Goal: Task Accomplishment & Management: Complete application form

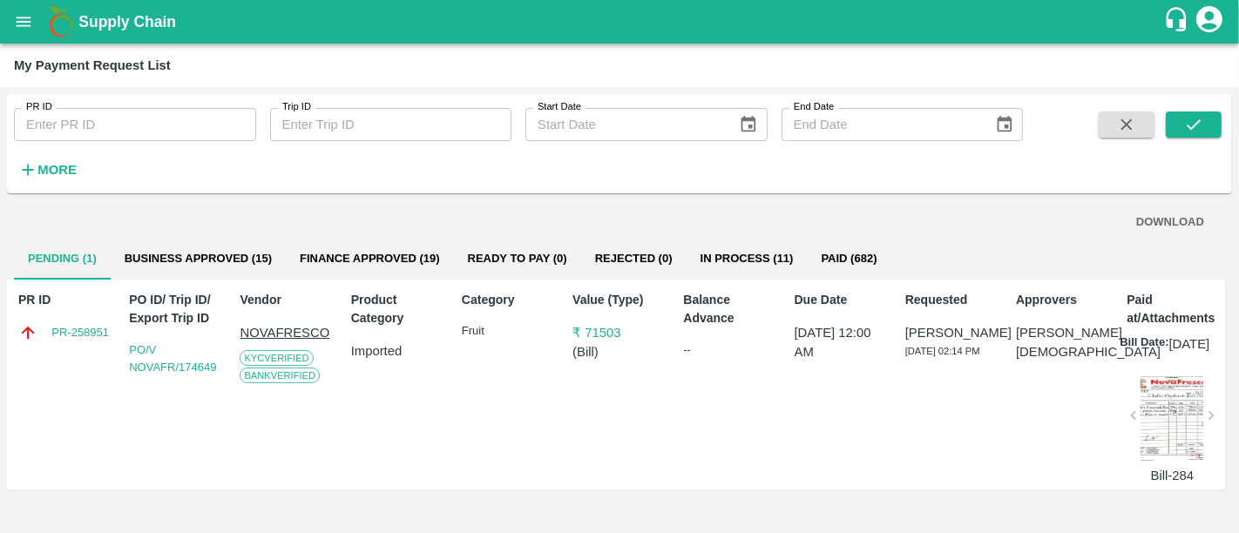
click at [724, 280] on div "PR ID PR-258951 PO ID/ Trip ID/ Export Trip ID PO/V NOVAFR/174649 Vendor NOVAFR…" at bounding box center [616, 385] width 1218 height 210
click at [727, 277] on button "In Process (11)" at bounding box center [746, 259] width 121 height 42
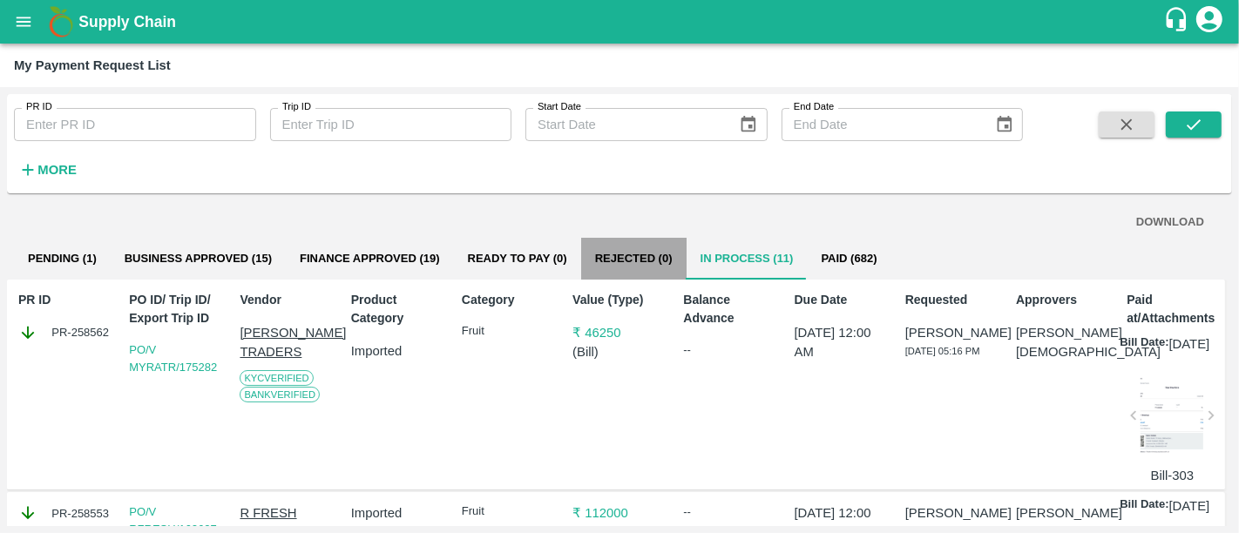
click at [646, 249] on button "Rejected (0)" at bounding box center [633, 259] width 105 height 42
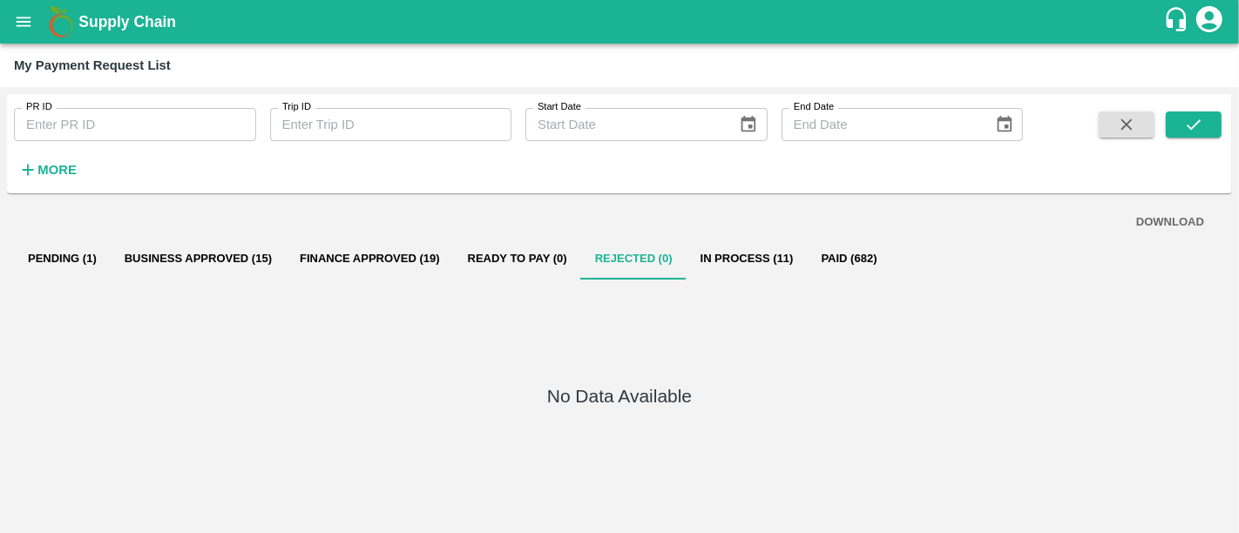
click at [404, 251] on button "Finance Approved (19)" at bounding box center [370, 259] width 168 height 42
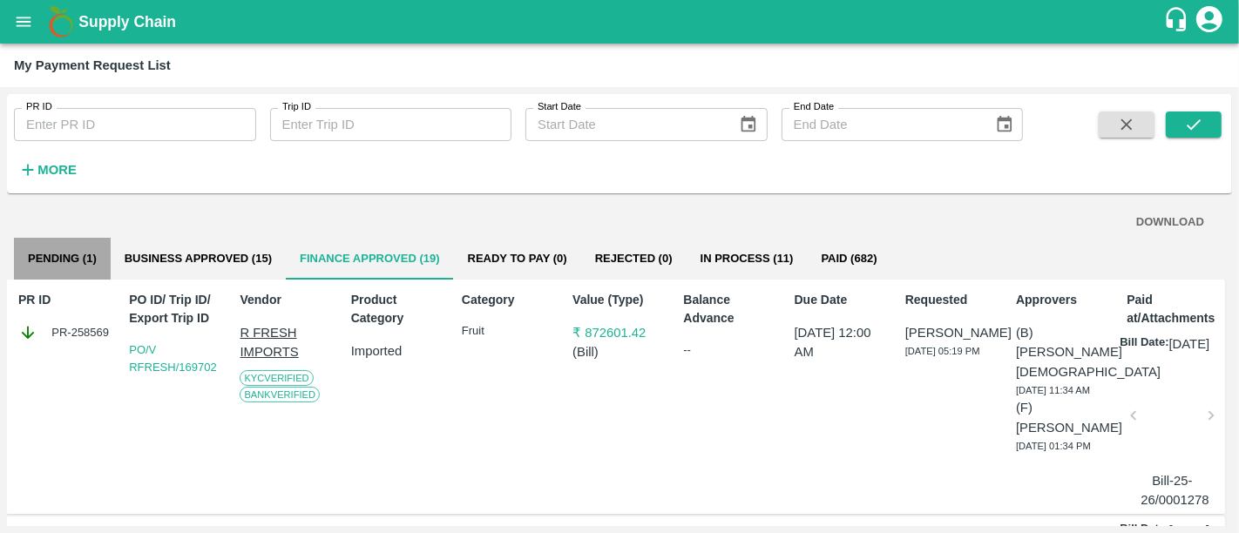
click at [84, 246] on button "Pending (1)" at bounding box center [62, 259] width 97 height 42
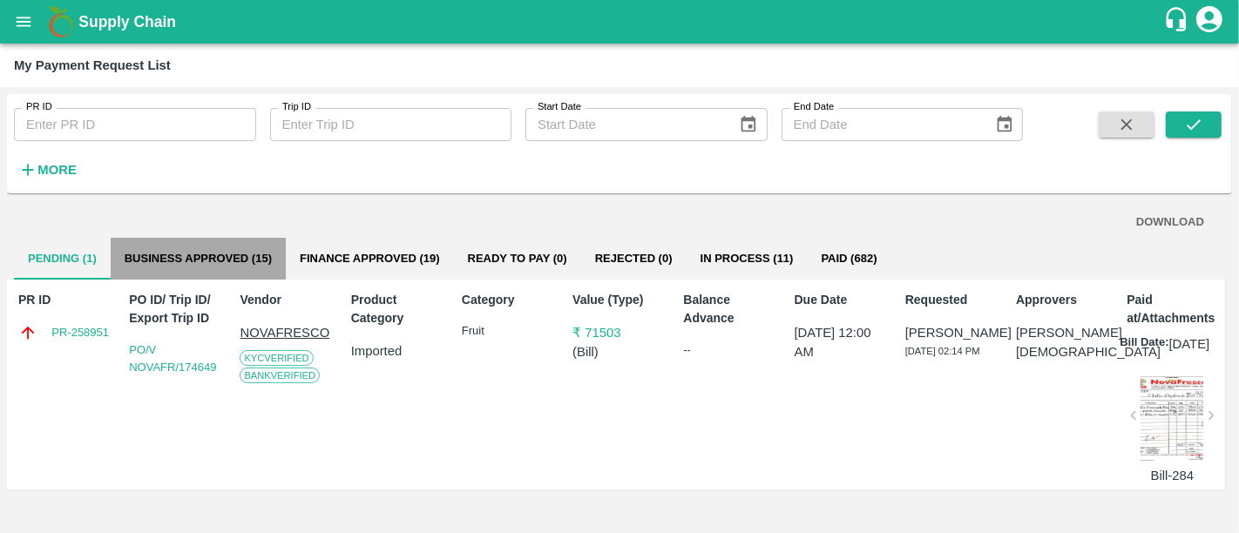
click at [253, 263] on button "Business Approved (15)" at bounding box center [198, 259] width 175 height 42
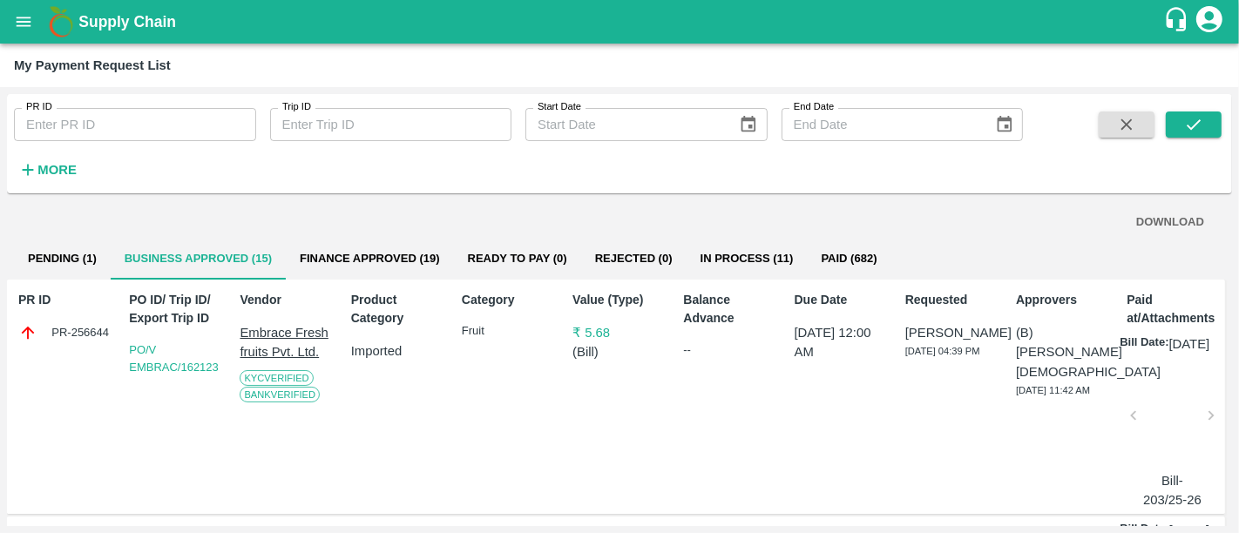
scroll to position [3, 0]
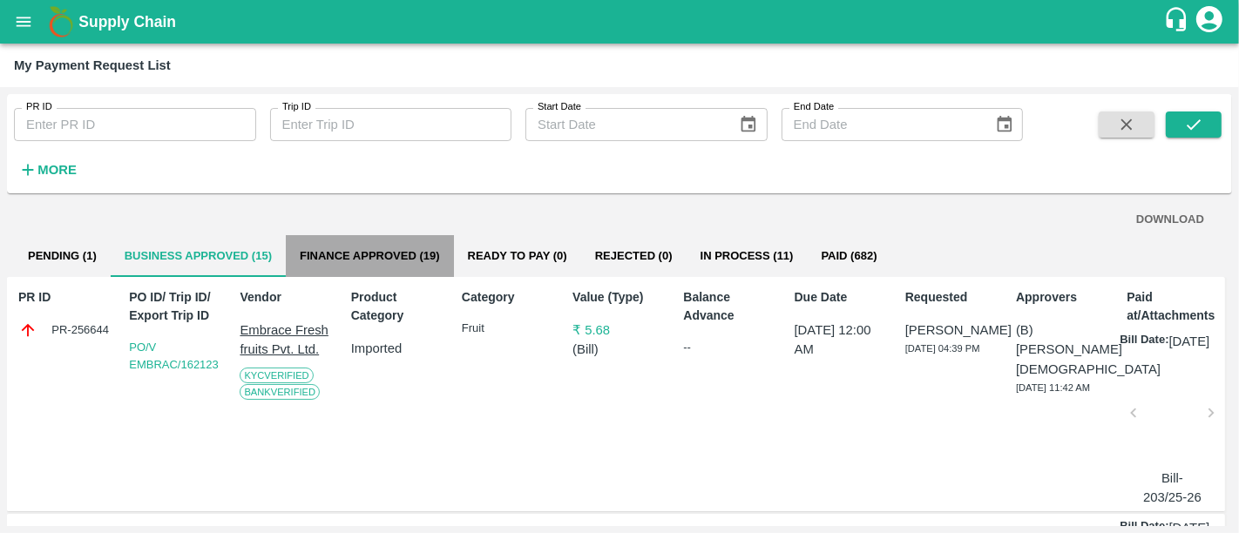
click at [406, 265] on button "Finance Approved (19)" at bounding box center [370, 256] width 168 height 42
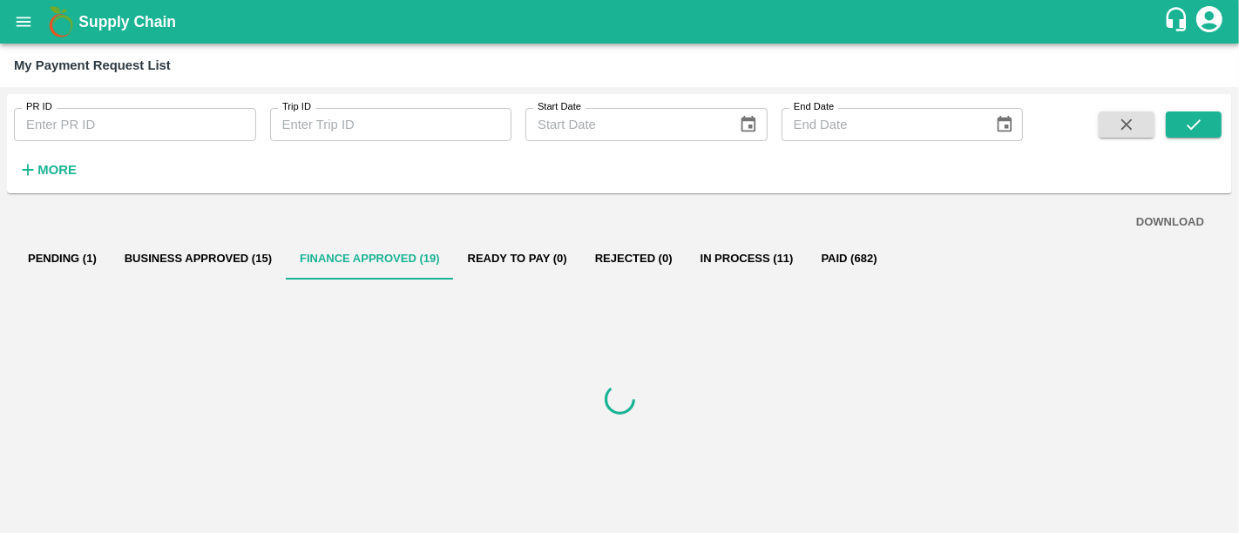
scroll to position [0, 0]
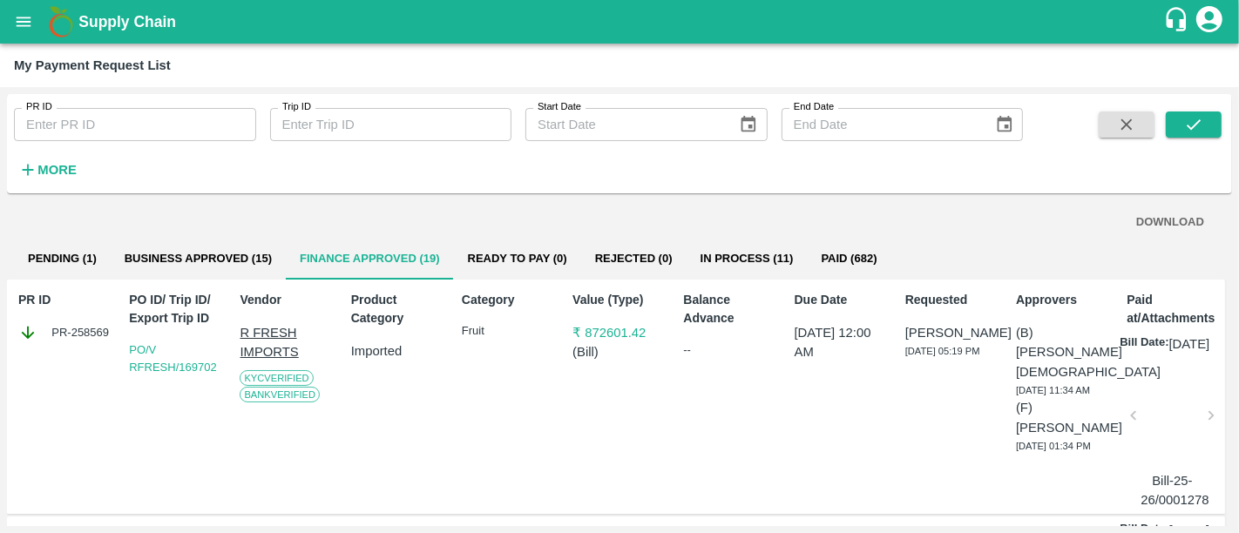
click at [82, 17] on b "Supply Chain" at bounding box center [127, 21] width 98 height 17
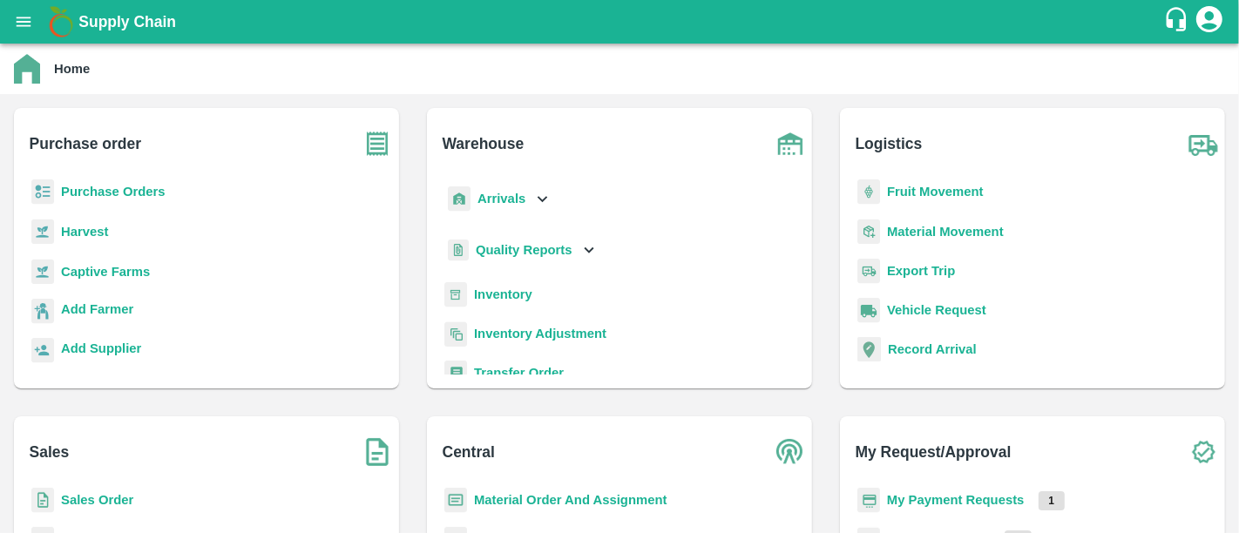
click at [67, 189] on b "Purchase Orders" at bounding box center [113, 192] width 105 height 14
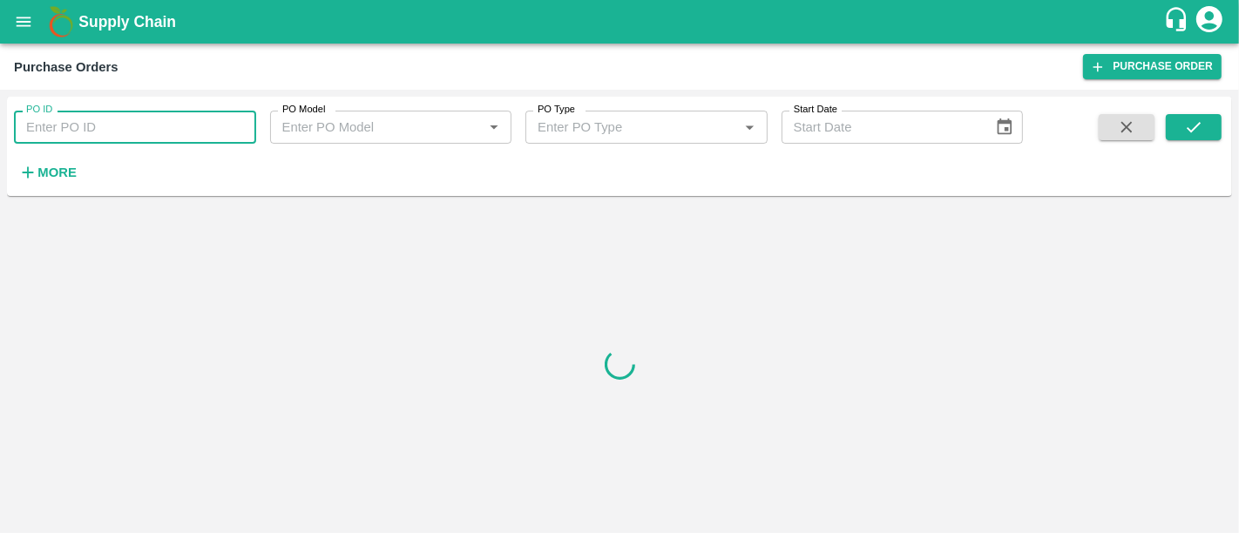
click at [80, 131] on input "PO ID" at bounding box center [135, 127] width 242 height 33
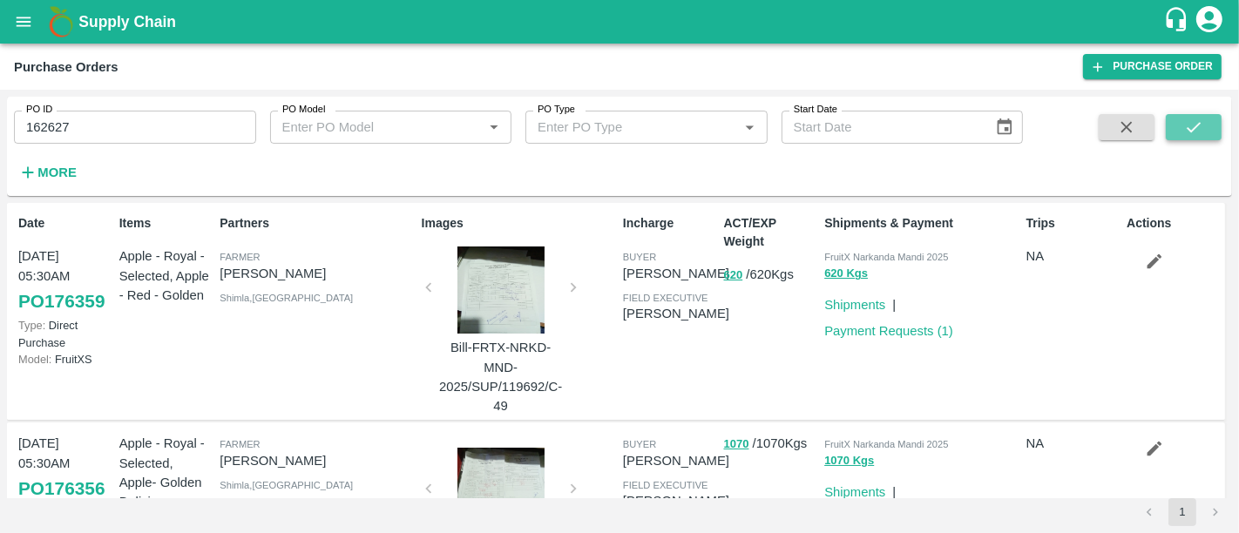
click at [1189, 127] on icon "submit" at bounding box center [1193, 127] width 19 height 19
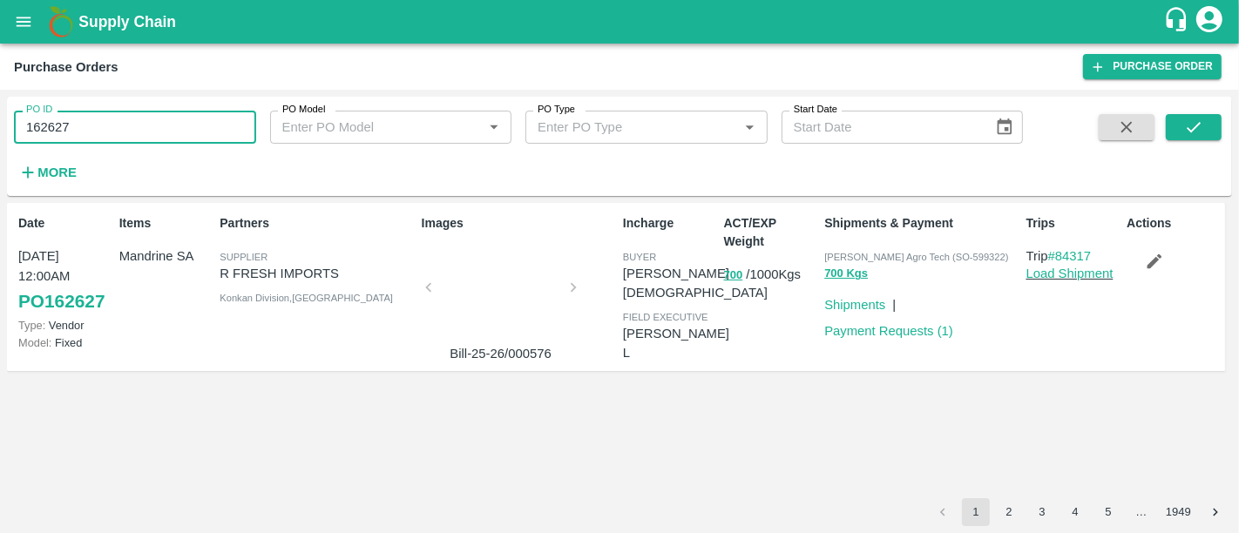
click at [144, 132] on input "162627" at bounding box center [135, 127] width 242 height 33
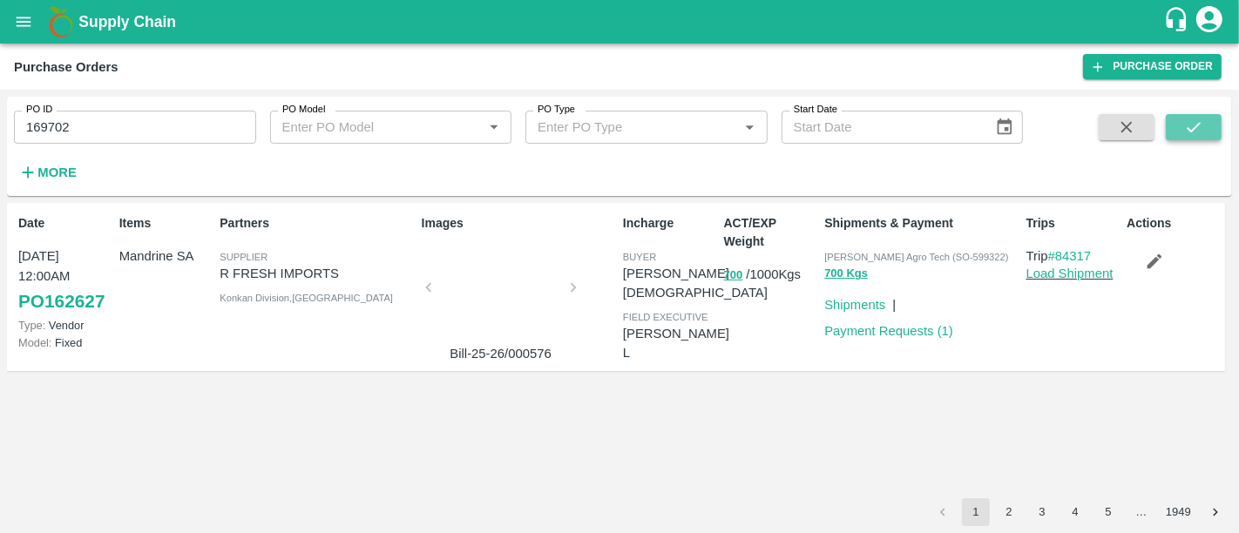
click at [1188, 132] on icon "submit" at bounding box center [1193, 127] width 19 height 19
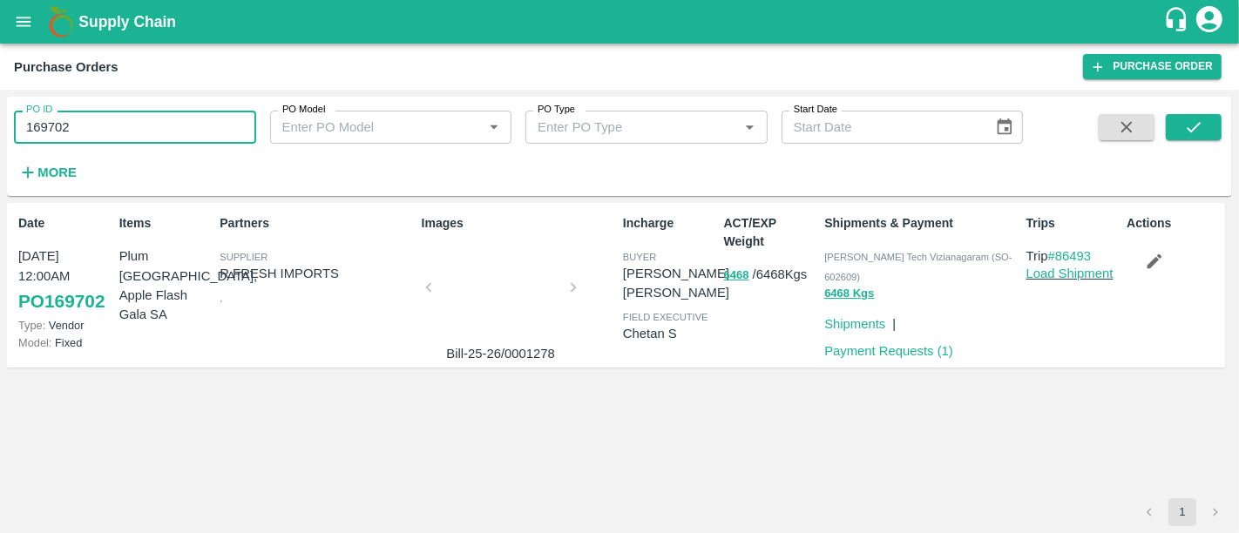
drag, startPoint x: 71, startPoint y: 129, endPoint x: 0, endPoint y: 132, distance: 70.6
click at [0, 132] on div "PO ID 169702 PO ID PO Model PO Model   * PO Type PO Type   * Start Date Start D…" at bounding box center [619, 311] width 1239 height 443
type input "174645"
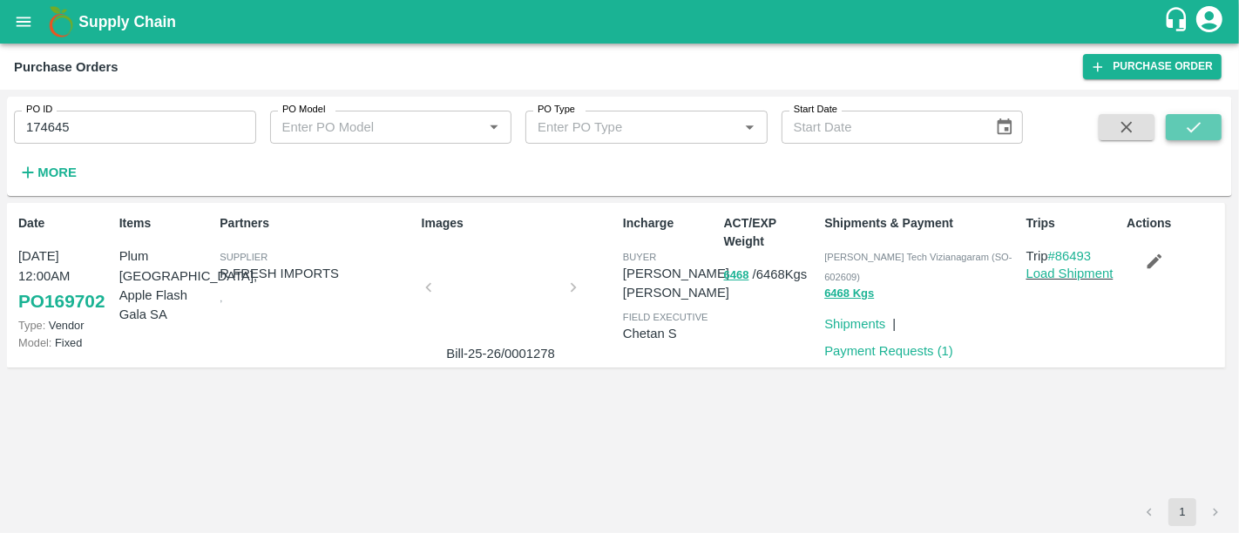
click at [1198, 136] on icon "submit" at bounding box center [1193, 127] width 19 height 19
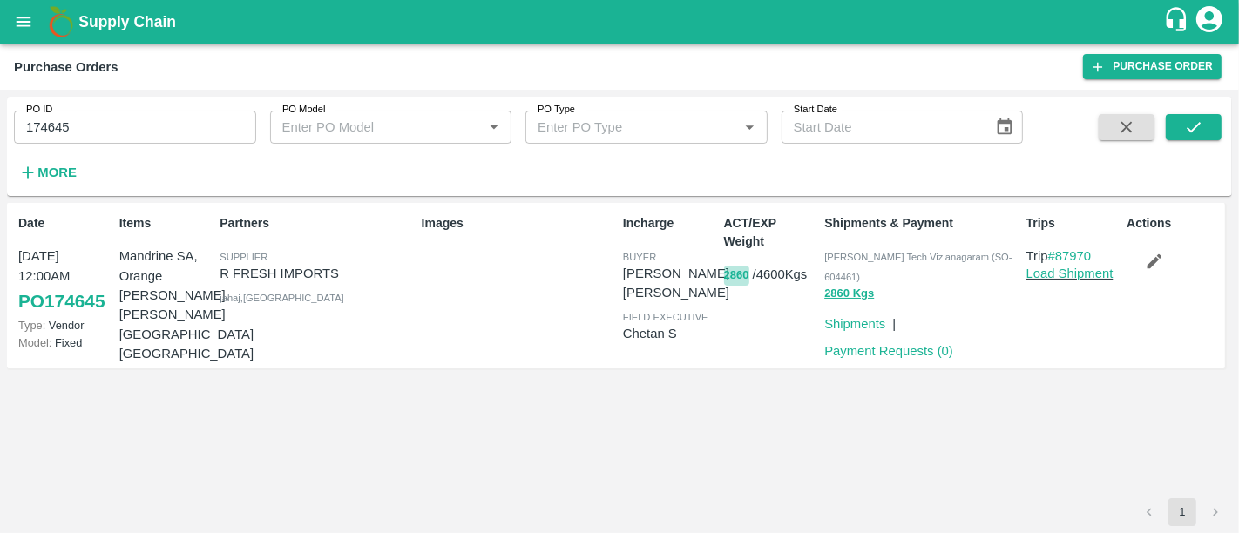
click at [733, 282] on button "2860" at bounding box center [736, 276] width 25 height 20
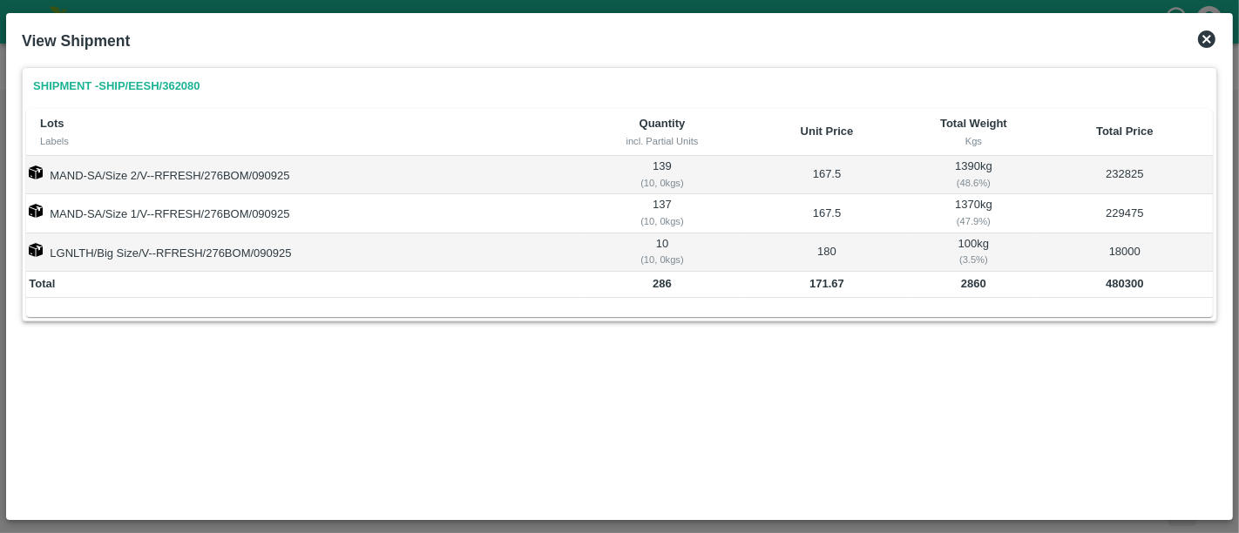
click at [1219, 39] on div "View Shipment" at bounding box center [619, 41] width 1209 height 38
click at [1210, 36] on icon at bounding box center [1206, 39] width 21 height 21
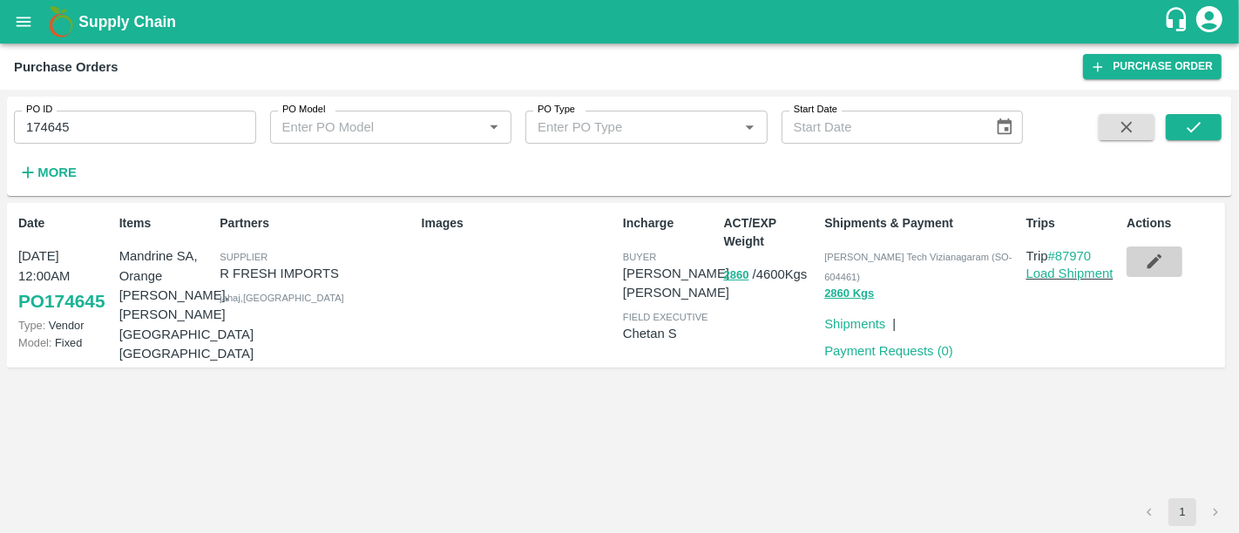
click at [1161, 255] on icon "button" at bounding box center [1153, 261] width 19 height 19
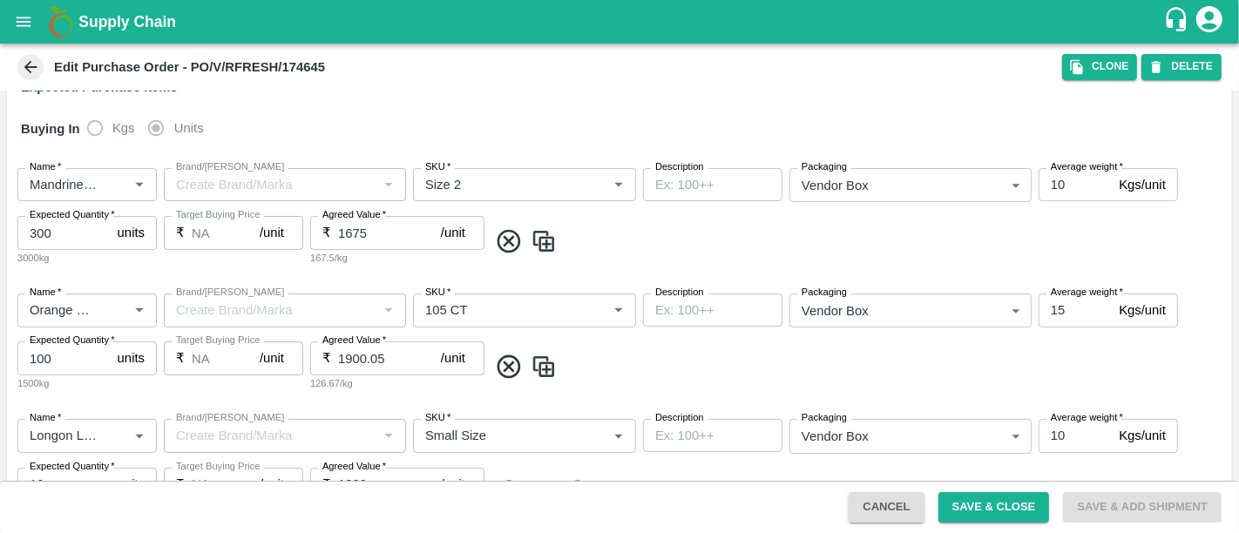
scroll to position [273, 0]
click at [1064, 300] on input "15" at bounding box center [1074, 308] width 73 height 33
type input "10"
click at [1022, 521] on button "Save & Close" at bounding box center [993, 507] width 111 height 30
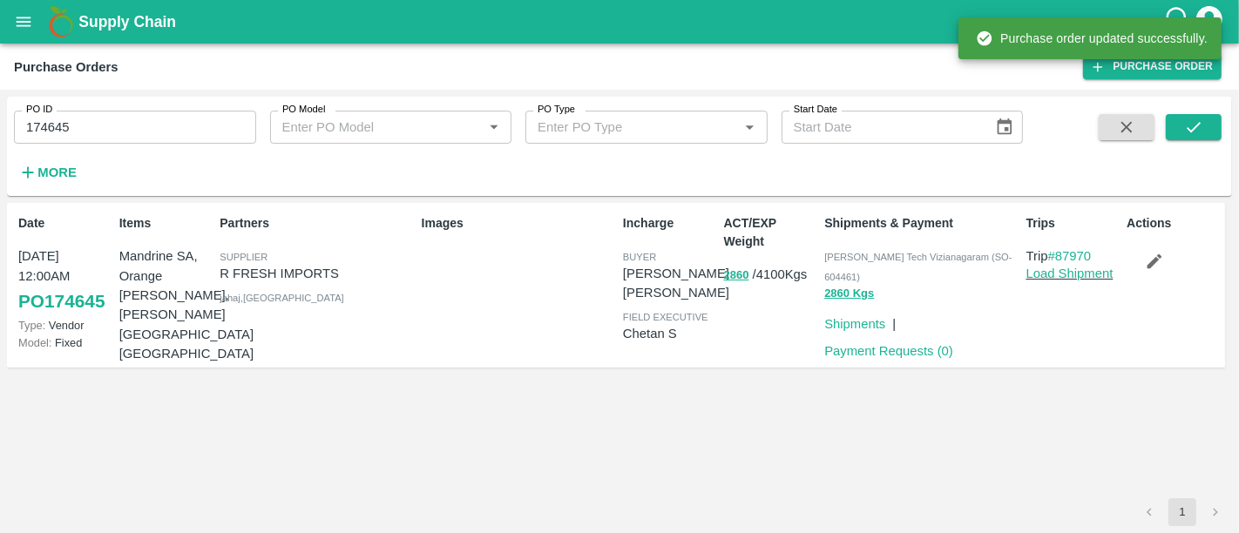
click at [1158, 247] on button "button" at bounding box center [1154, 261] width 56 height 30
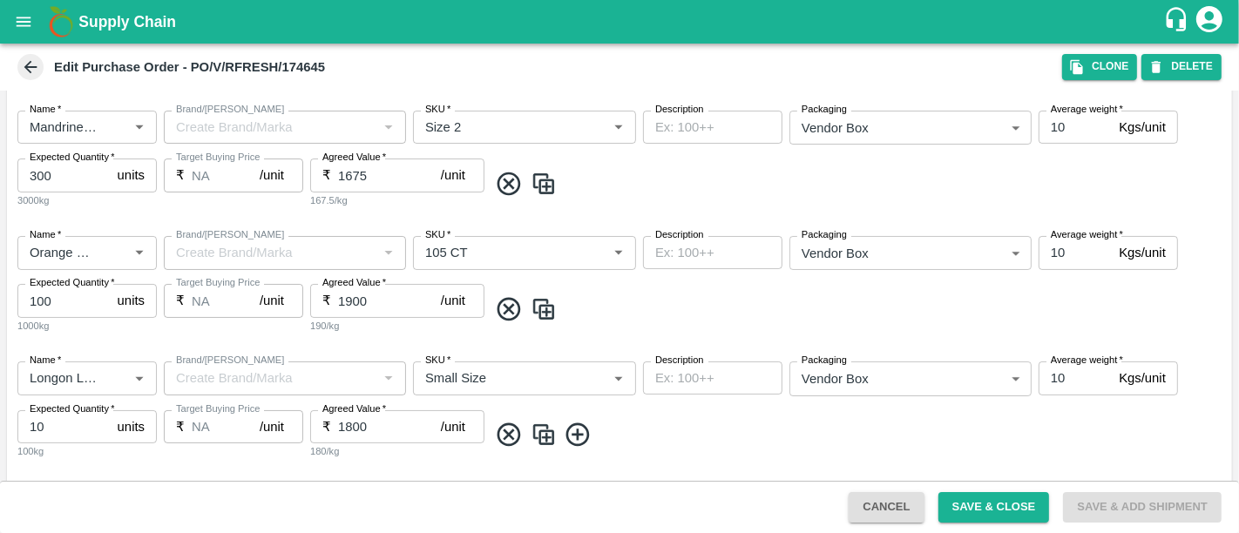
scroll to position [328, 0]
click at [350, 427] on input "1800" at bounding box center [389, 426] width 103 height 33
type input "1500"
drag, startPoint x: 371, startPoint y: 300, endPoint x: 329, endPoint y: 304, distance: 42.0
click at [329, 304] on div "₹ 1900 /unit Agreed Value" at bounding box center [397, 300] width 174 height 33
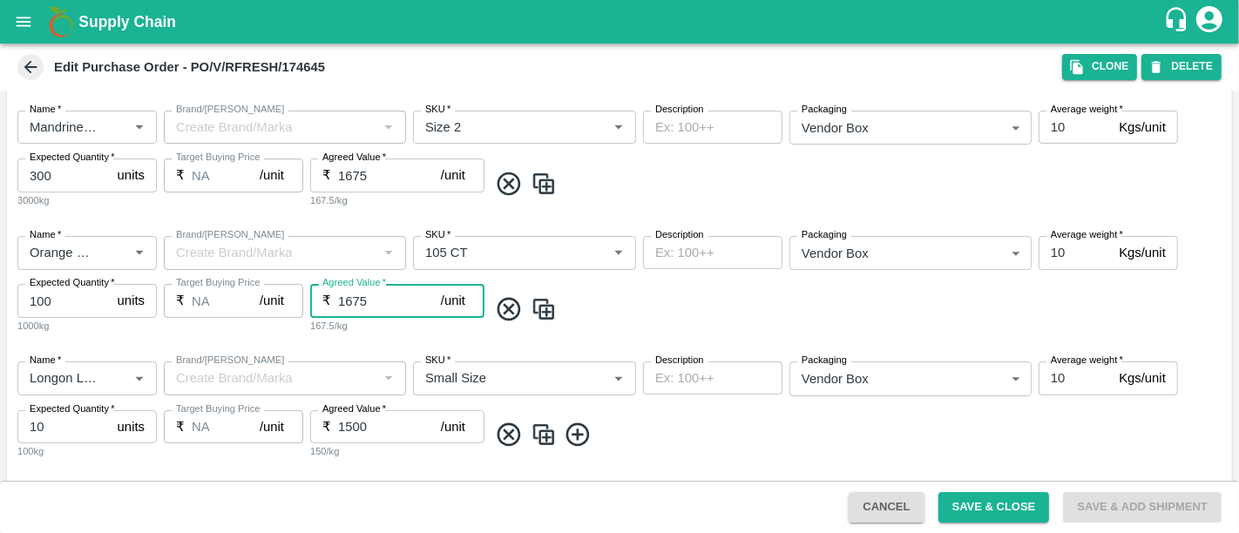
type input "1675"
click at [654, 310] on span at bounding box center [856, 309] width 737 height 29
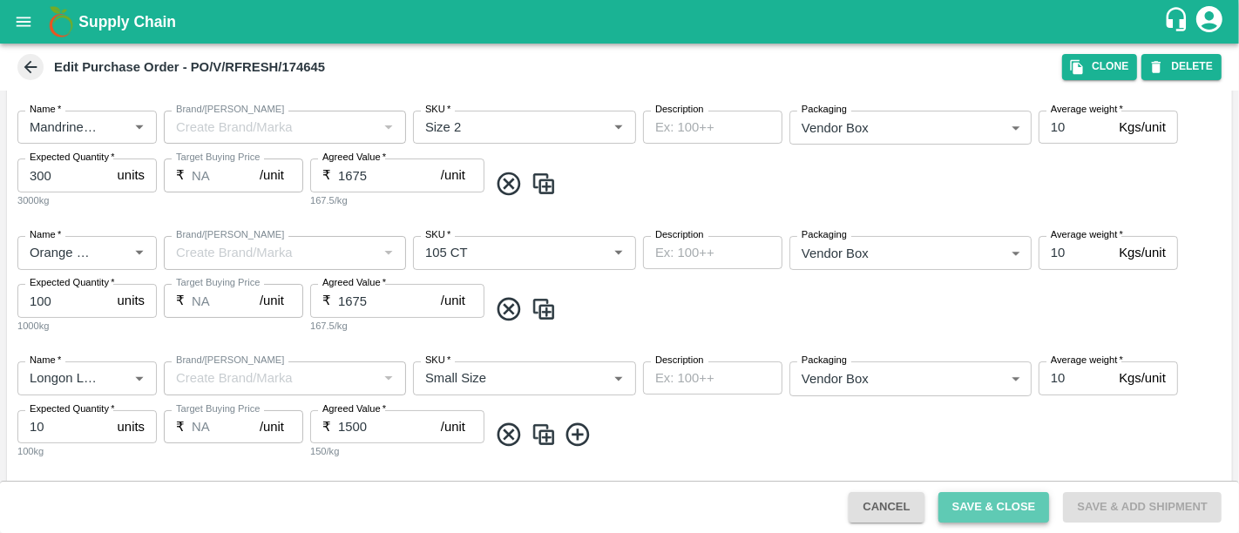
click at [1012, 504] on button "Save & Close" at bounding box center [993, 507] width 111 height 30
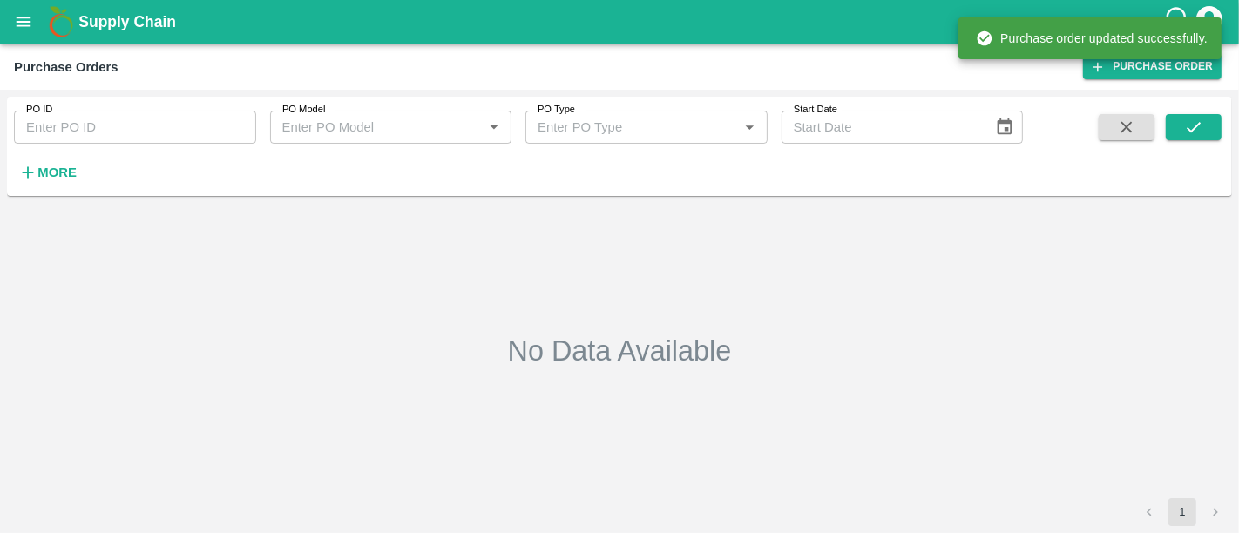
type input "174645"
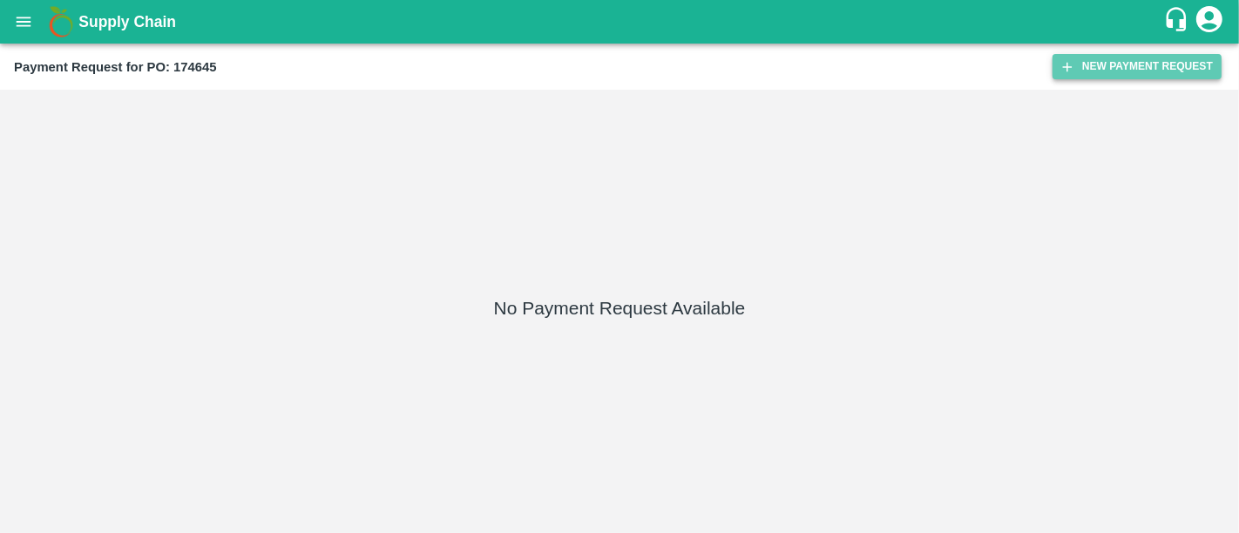
click at [1090, 56] on button "New Payment Request" at bounding box center [1136, 66] width 169 height 25
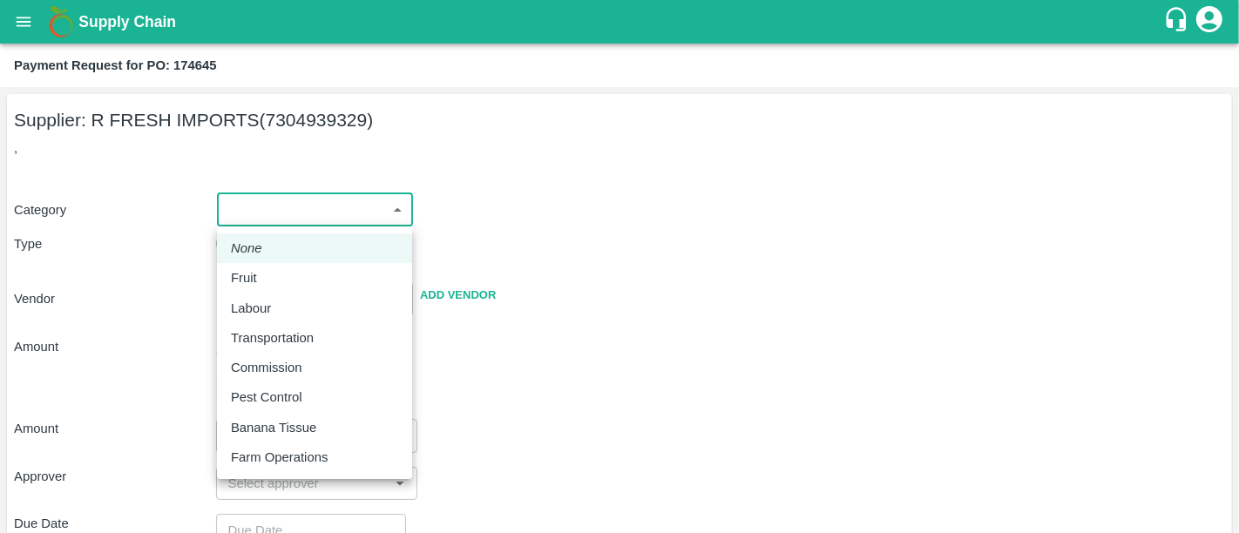
click at [298, 205] on body "Supply Chain Payment Request for PO: 174645 Supplier: R FRESH IMPORTS (73049393…" at bounding box center [619, 266] width 1239 height 533
click at [256, 280] on div "Fruit" at bounding box center [248, 277] width 35 height 19
type input "1"
type input "R FRESH IMPORTS - 7304939329(Supplier)"
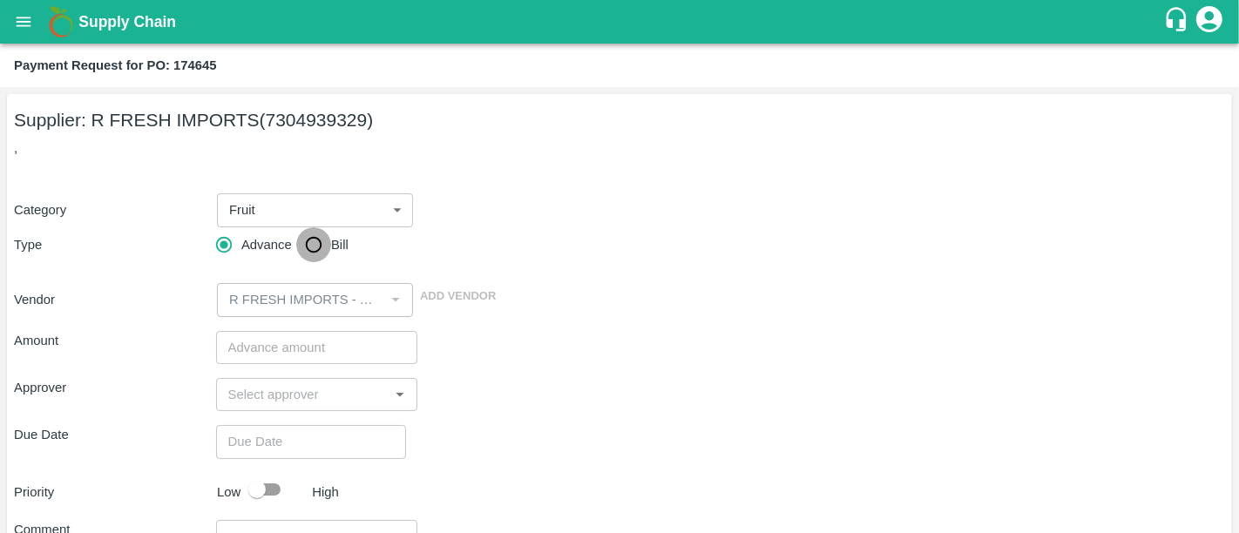
click at [300, 235] on input "Bill" at bounding box center [313, 244] width 35 height 35
radio input "true"
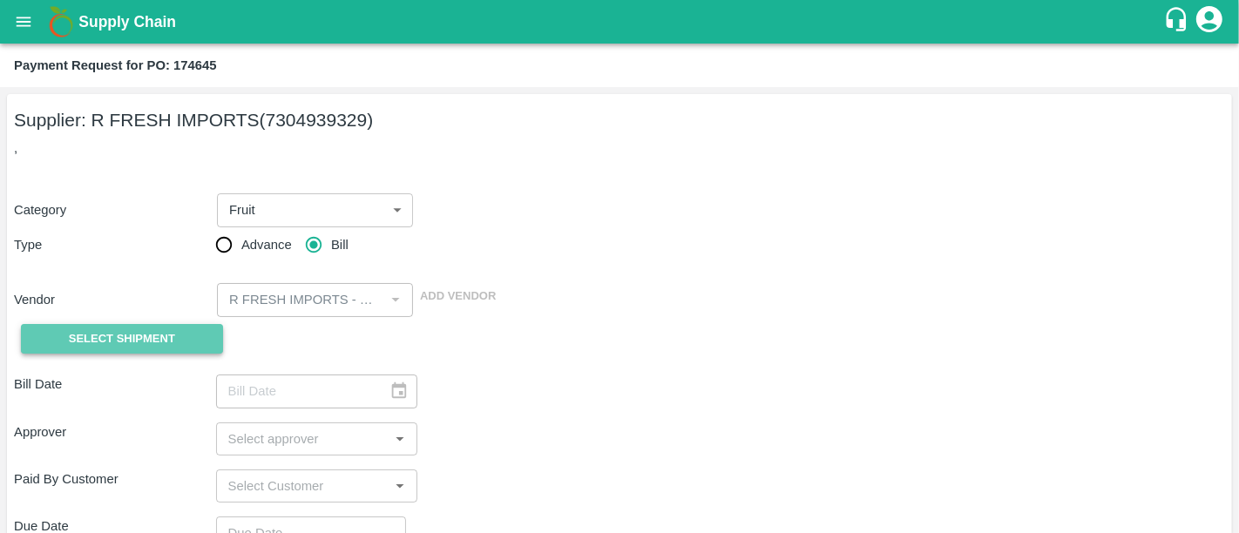
click at [97, 325] on button "Select Shipment" at bounding box center [122, 339] width 202 height 30
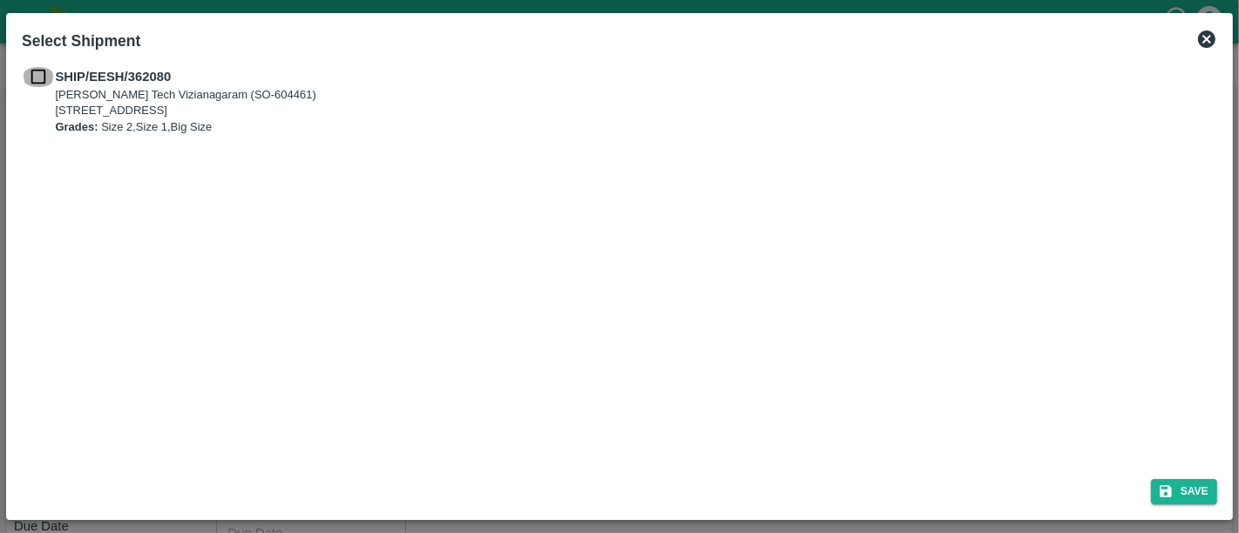
click at [32, 78] on input "checkbox" at bounding box center [38, 76] width 33 height 19
checkbox input "true"
click at [1157, 480] on button "Save" at bounding box center [1184, 491] width 66 height 25
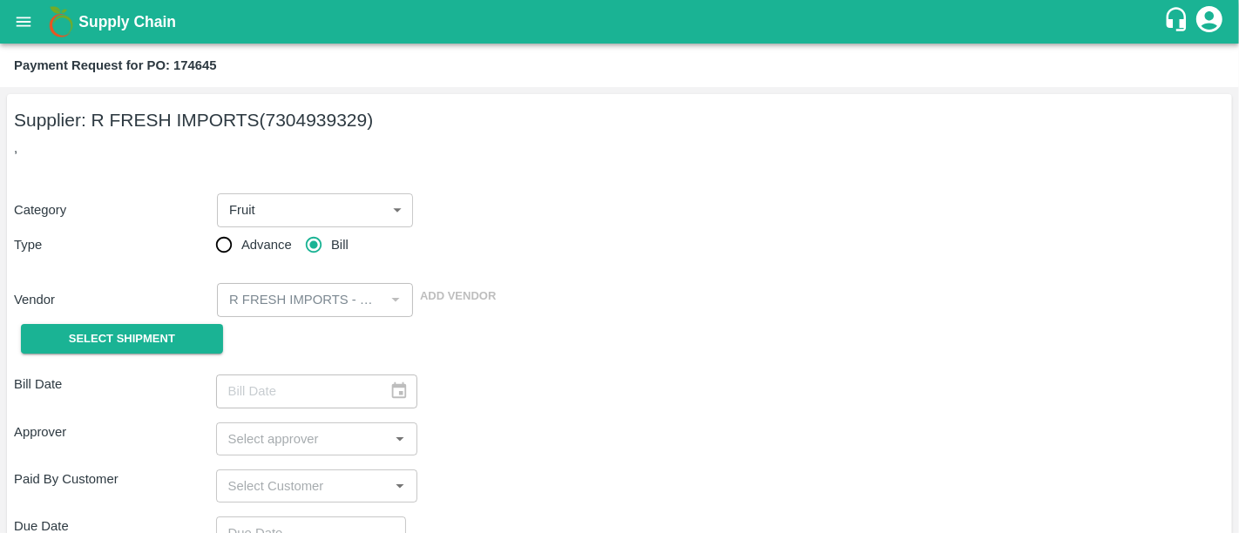
type input "10/09/2025"
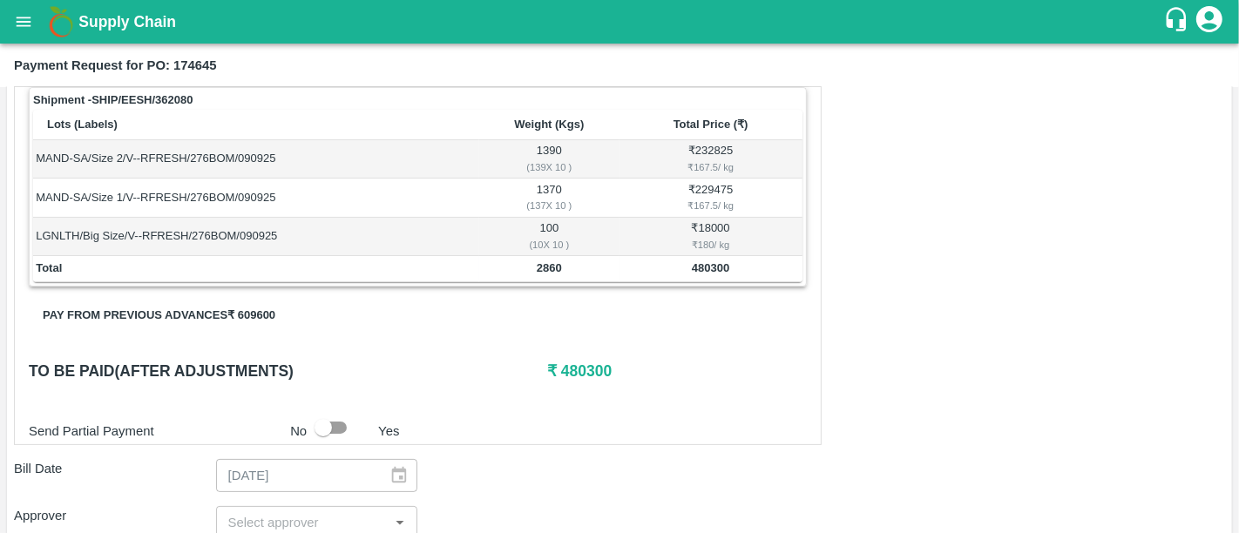
scroll to position [276, 0]
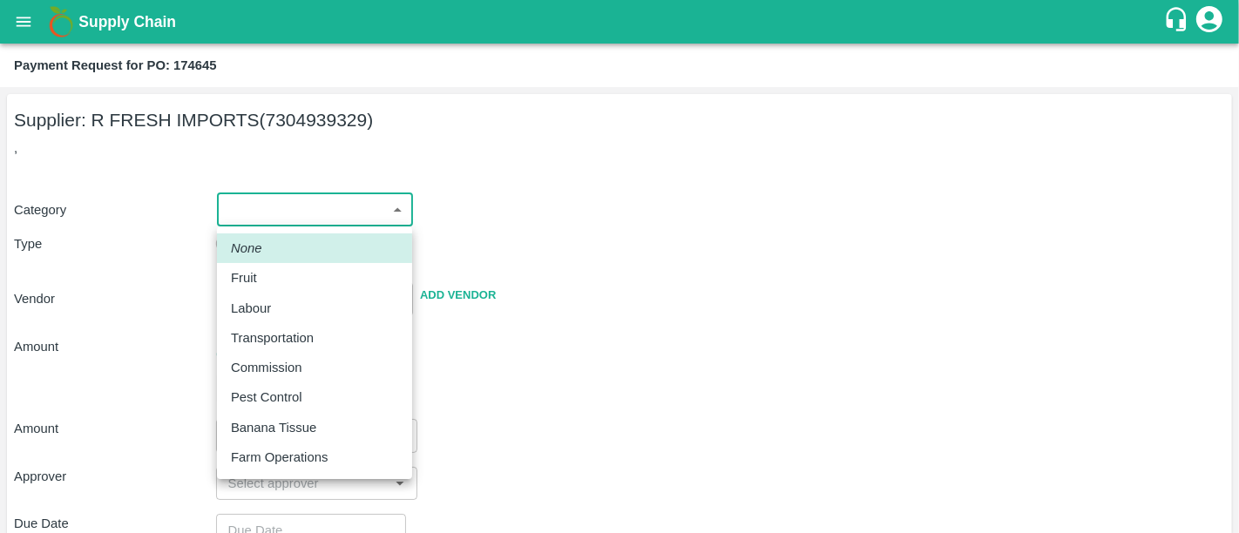
click at [252, 200] on body "Supply Chain Payment Request for PO: 174645 Supplier: R FRESH IMPORTS (73049393…" at bounding box center [619, 266] width 1239 height 533
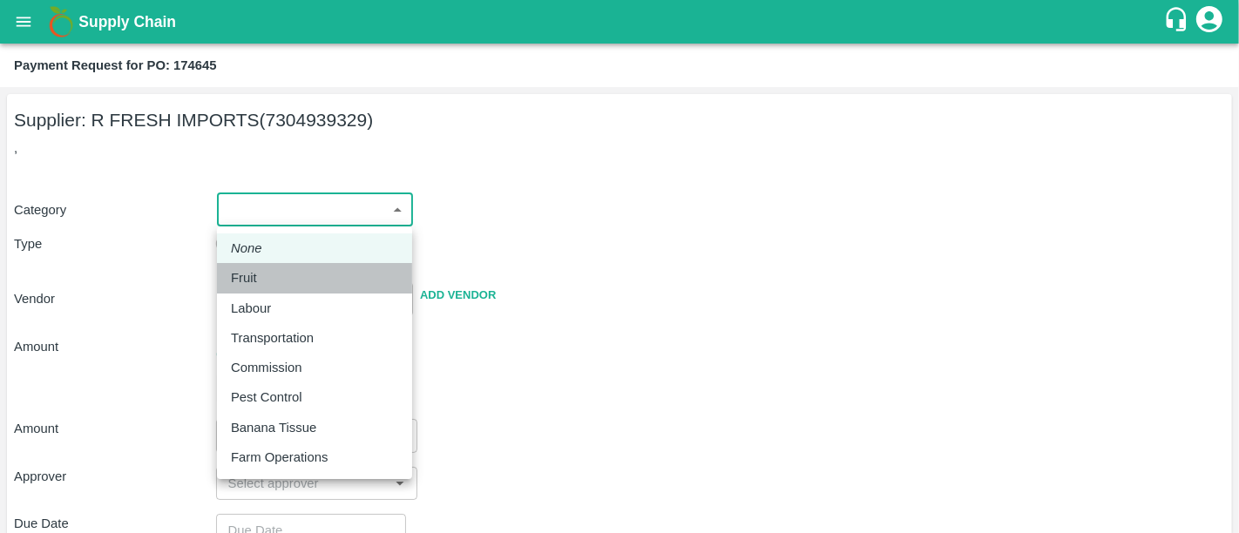
click at [259, 271] on div "Fruit" at bounding box center [248, 277] width 35 height 19
type input "1"
type input "R FRESH IMPORTS - 7304939329(Supplier)"
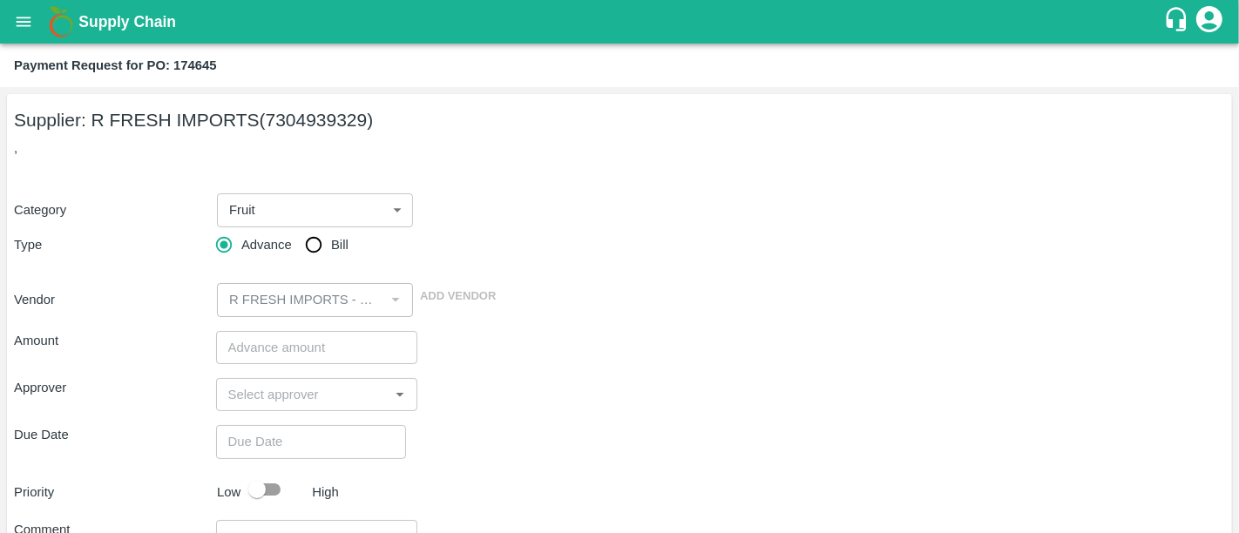
click at [335, 250] on span "Bill" at bounding box center [339, 244] width 17 height 19
click at [331, 250] on input "Bill" at bounding box center [313, 244] width 35 height 35
radio input "true"
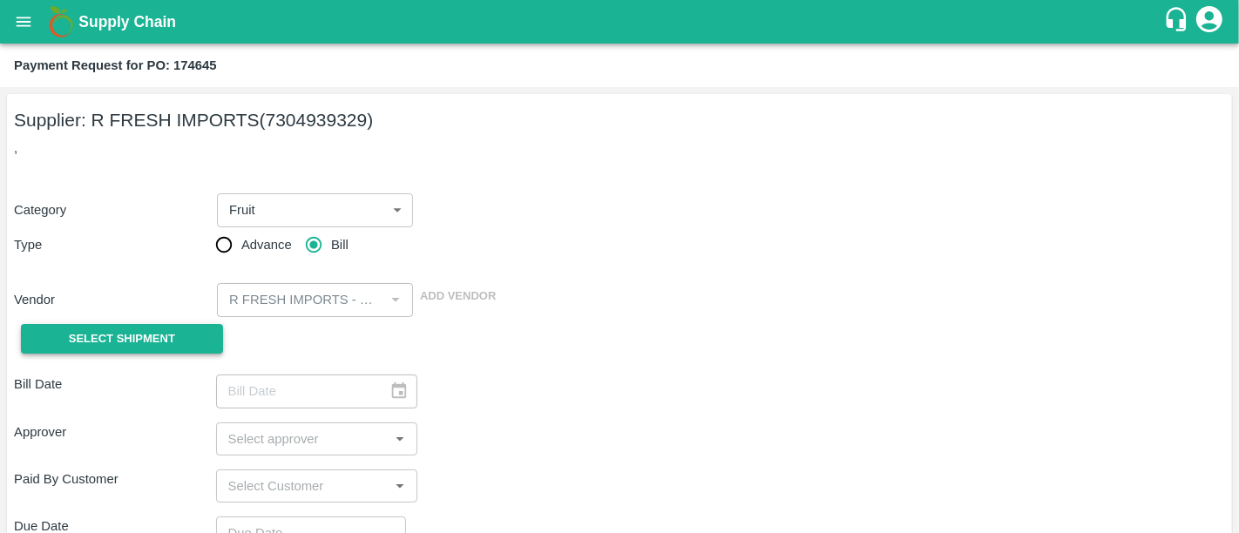
click at [97, 348] on button "Select Shipment" at bounding box center [122, 339] width 202 height 30
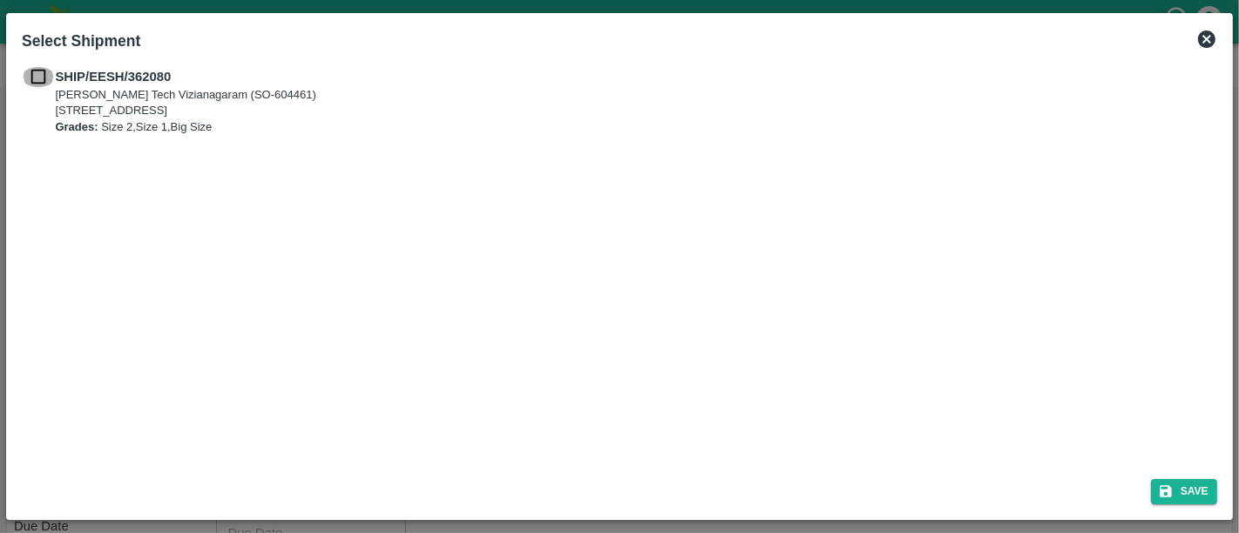
click at [37, 80] on input "checkbox" at bounding box center [38, 76] width 33 height 19
checkbox input "true"
drag, startPoint x: 1180, startPoint y: 483, endPoint x: 963, endPoint y: 384, distance: 238.2
click at [963, 384] on div "Select Shipment SHIP/EESH/362080 Eesha Agro Tech Vizianagaram (SO-604461) Flat …" at bounding box center [619, 266] width 1226 height 506
click at [1162, 496] on icon "submit" at bounding box center [1165, 491] width 12 height 12
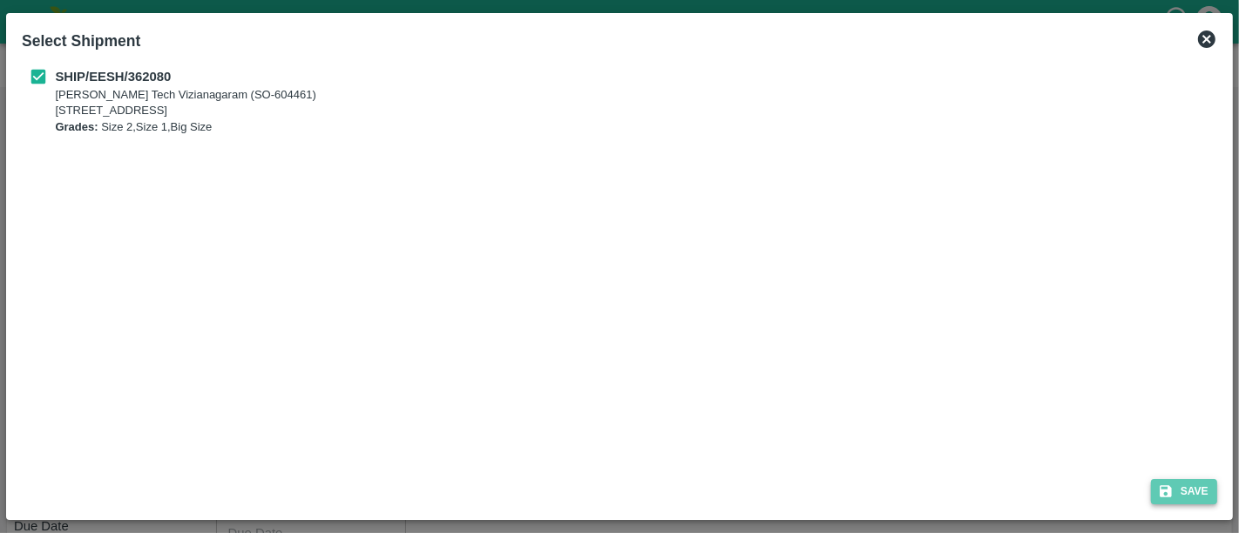
type input "10/09/2025"
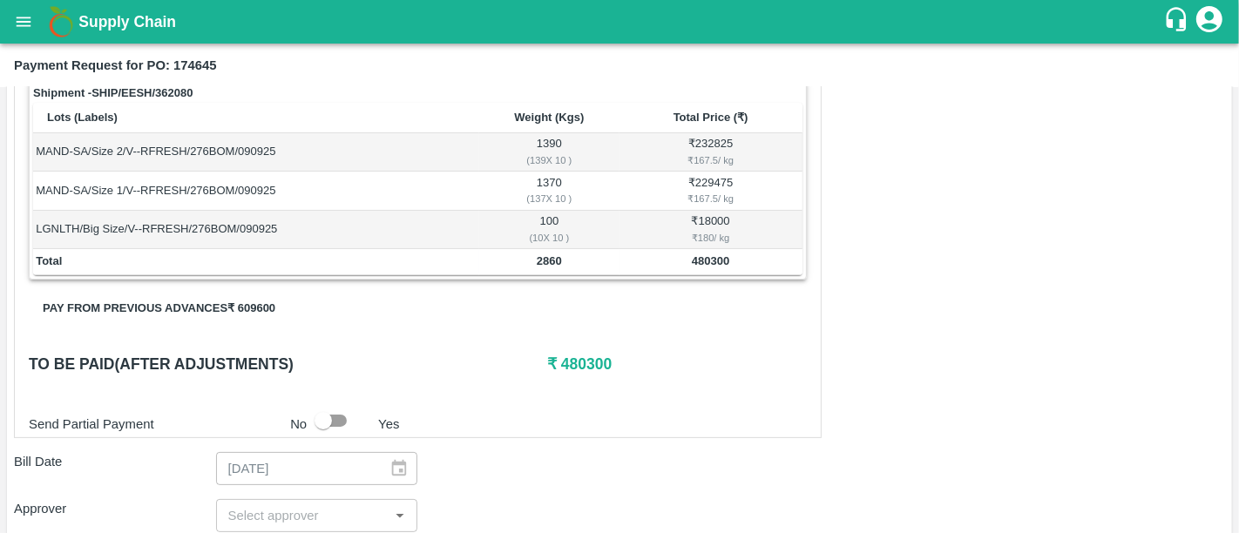
scroll to position [286, 0]
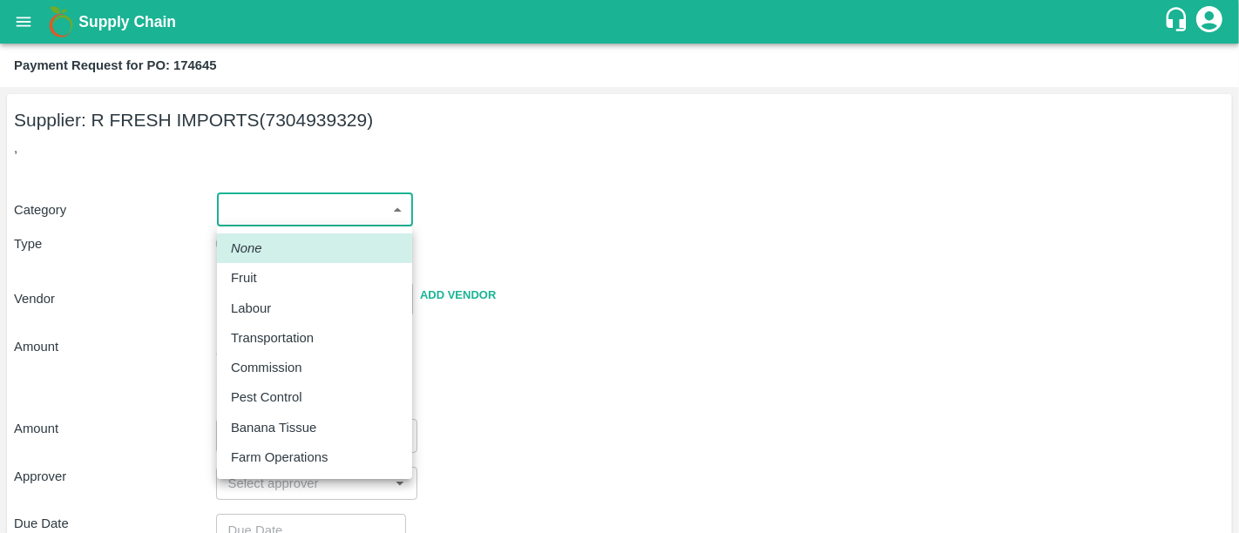
click at [327, 201] on body "Supply Chain Payment Request for PO: 174645 Supplier: R FRESH IMPORTS (73049393…" at bounding box center [619, 266] width 1239 height 533
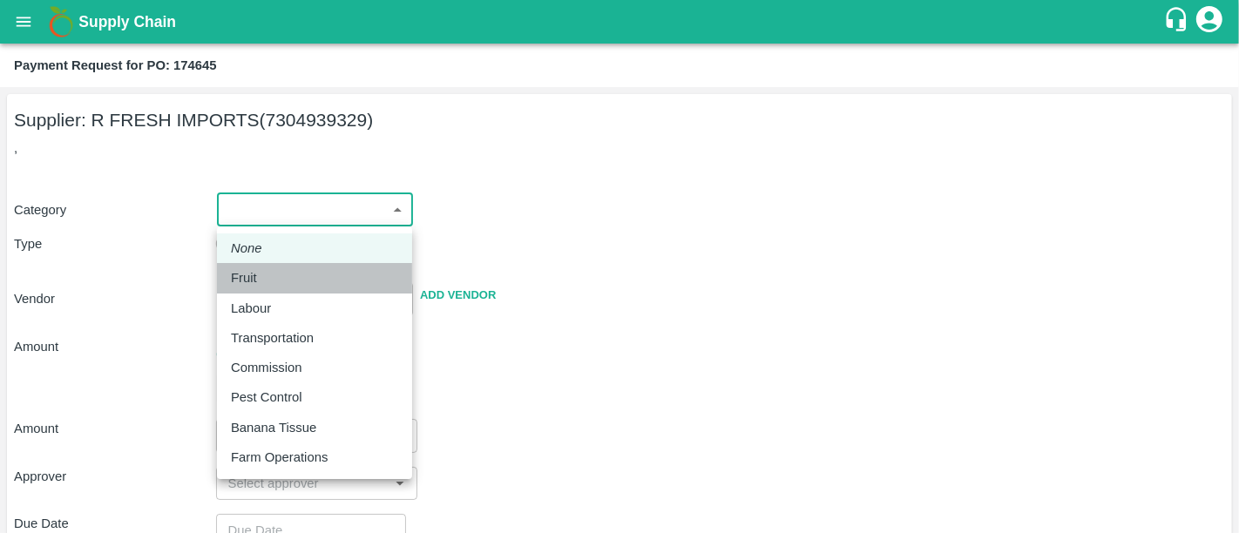
click at [298, 290] on li "Fruit" at bounding box center [314, 278] width 195 height 30
type input "1"
type input "R FRESH IMPORTS - 7304939329(Supplier)"
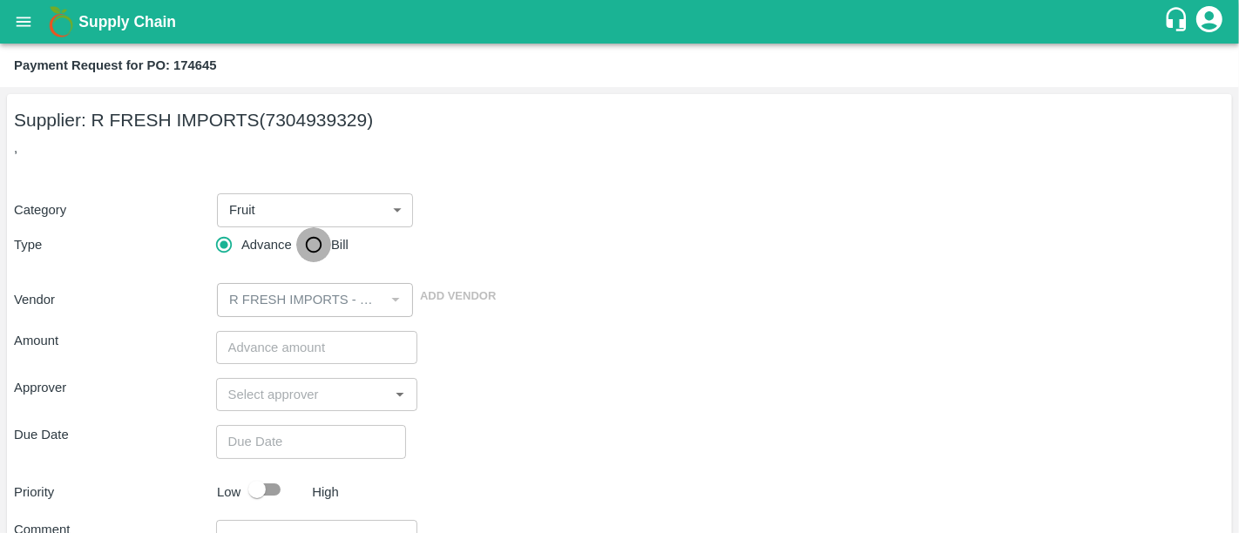
click at [306, 254] on input "Bill" at bounding box center [313, 244] width 35 height 35
radio input "true"
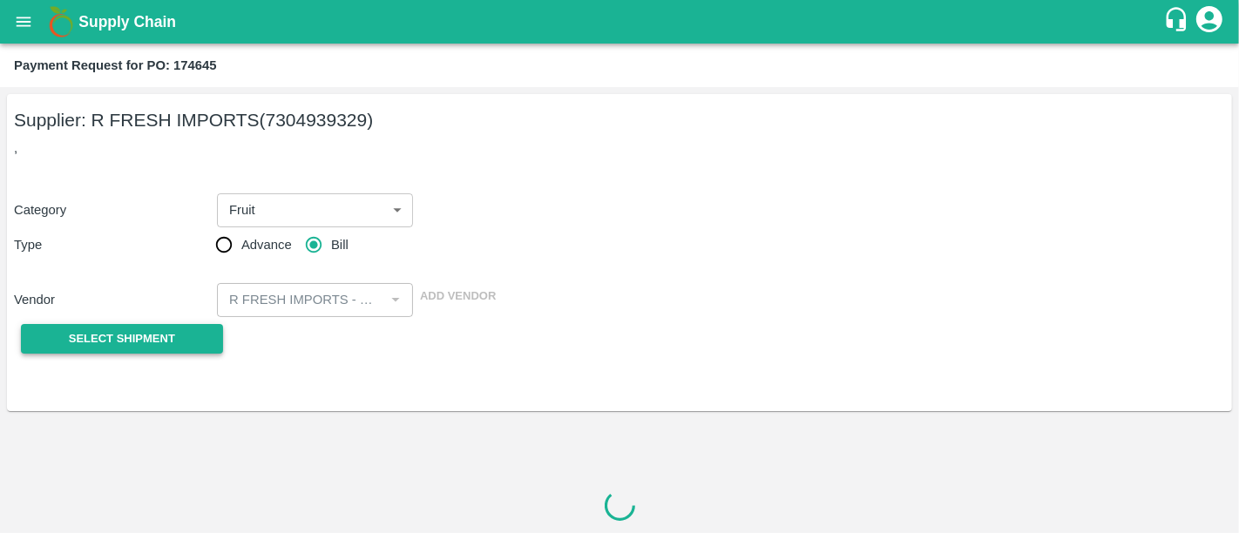
click at [155, 324] on button "Select Shipment" at bounding box center [122, 339] width 202 height 30
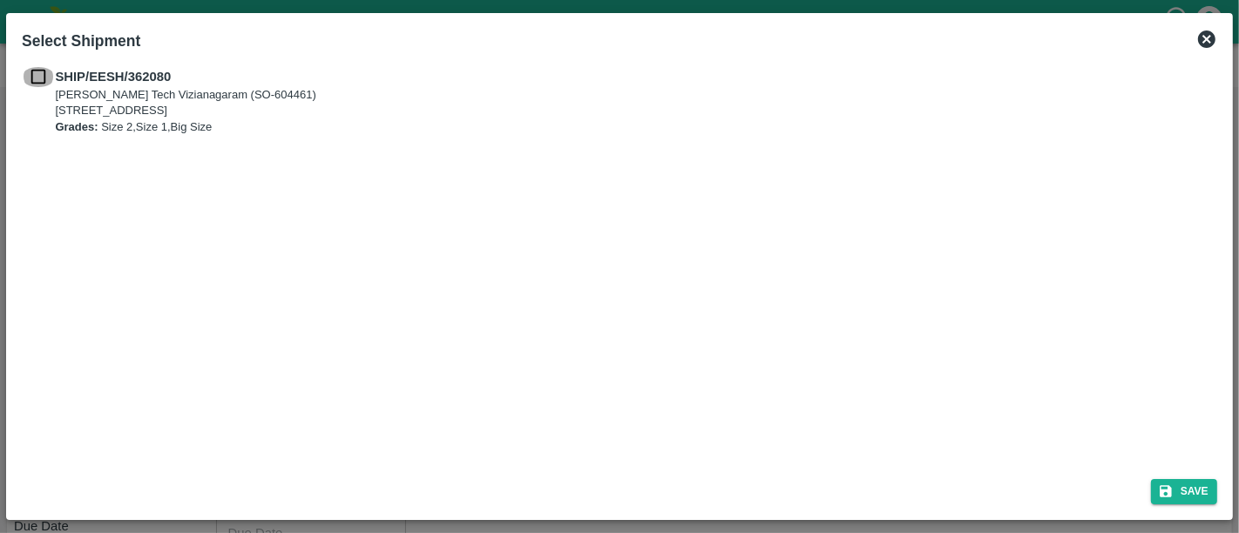
click at [43, 71] on input "checkbox" at bounding box center [38, 76] width 33 height 19
checkbox input "true"
click at [1162, 491] on icon "submit" at bounding box center [1165, 491] width 12 height 12
type input "10/09/2025"
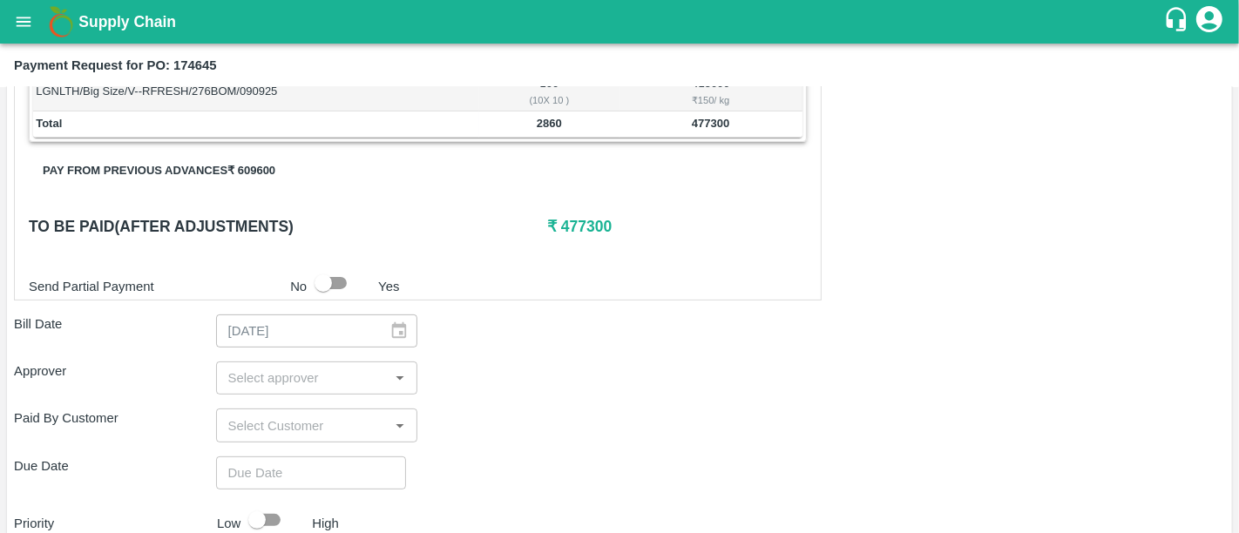
scroll to position [427, 0]
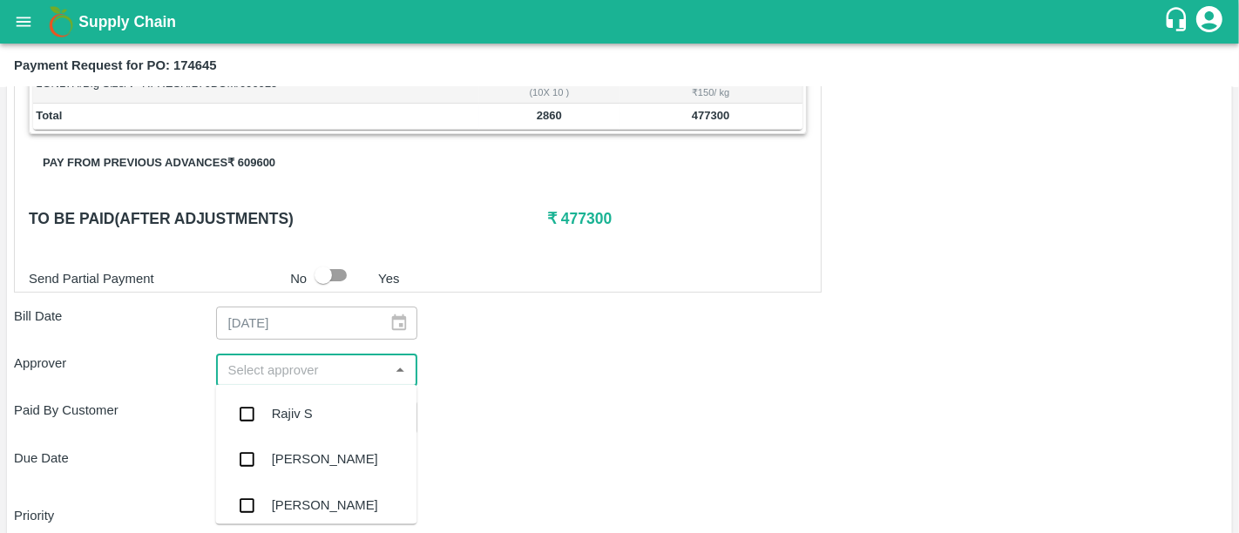
click at [333, 361] on input "input" at bounding box center [302, 370] width 163 height 23
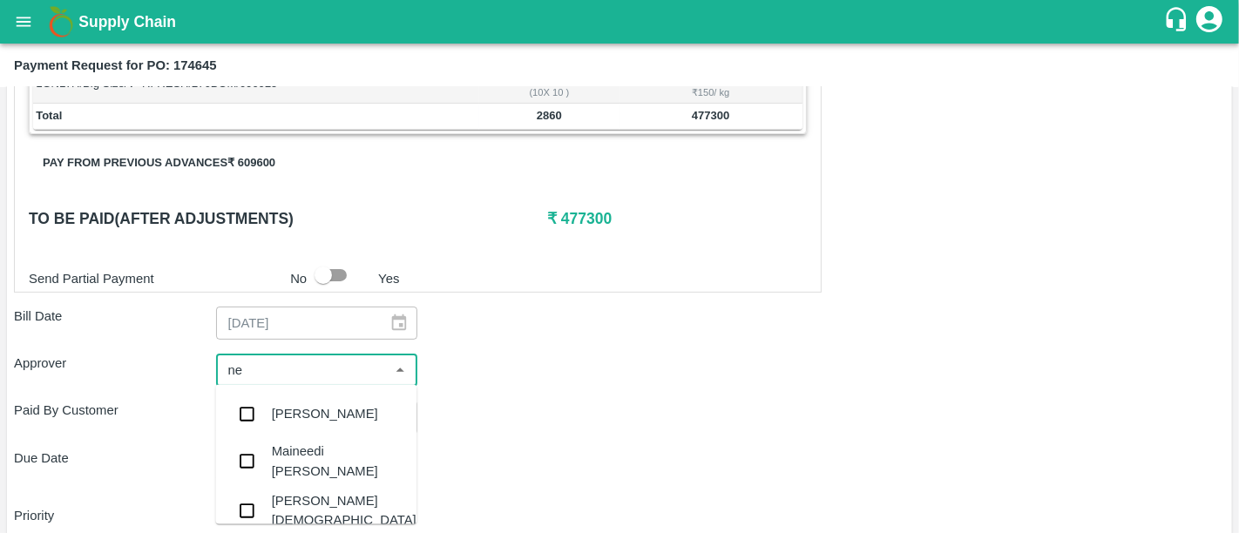
type input "nee"
click at [309, 510] on div "Neeti Jain" at bounding box center [344, 510] width 145 height 39
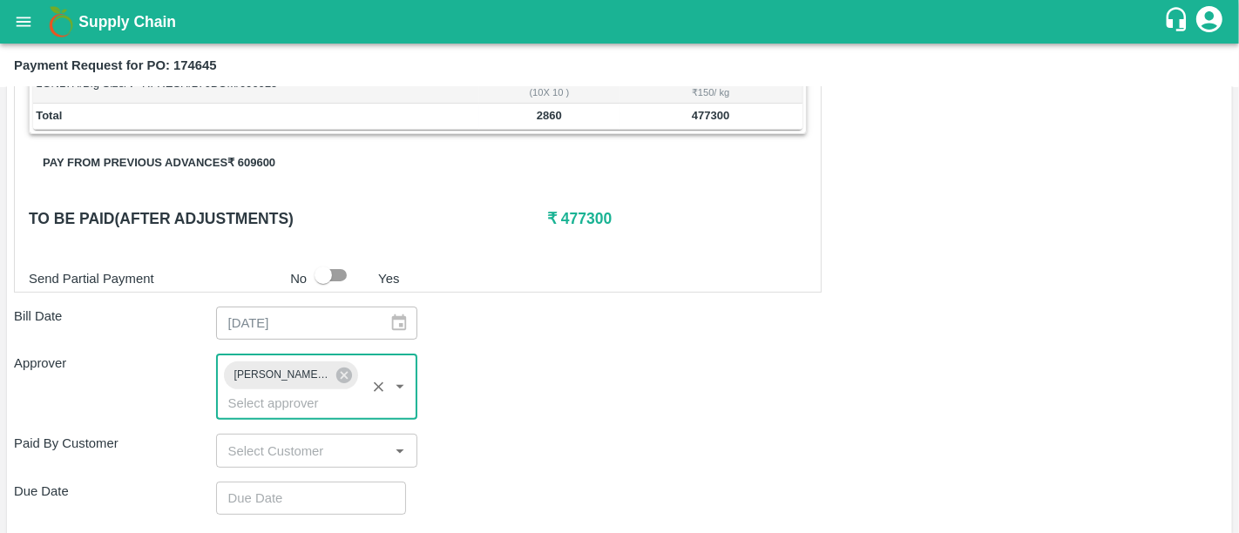
type input "DD/MM/YYYY hh:mm aa"
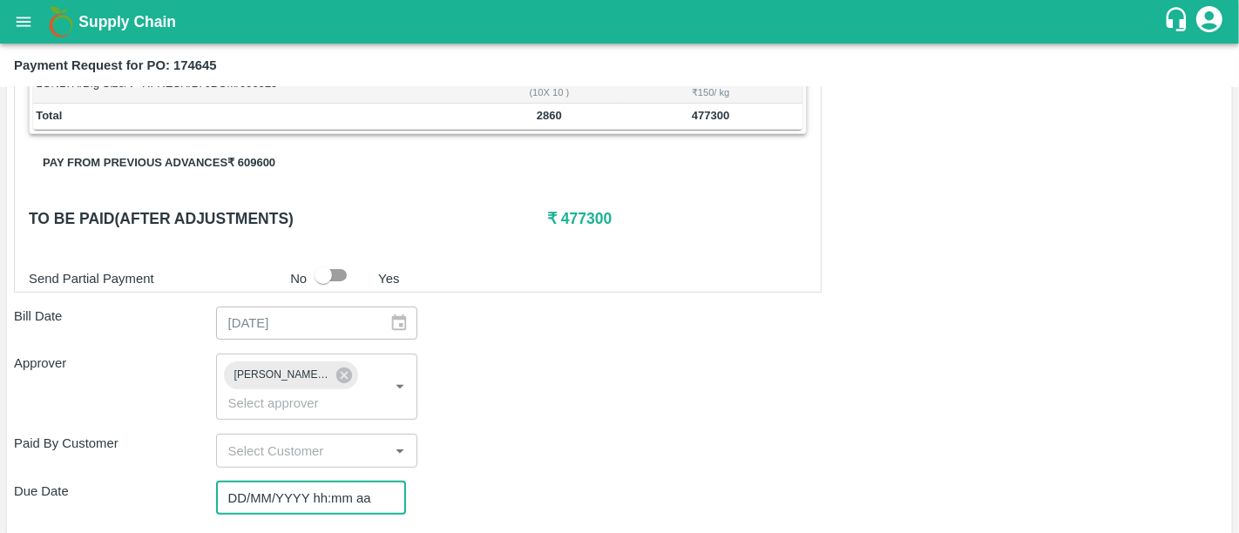
click at [315, 482] on input "DD/MM/YYYY hh:mm aa" at bounding box center [305, 498] width 178 height 33
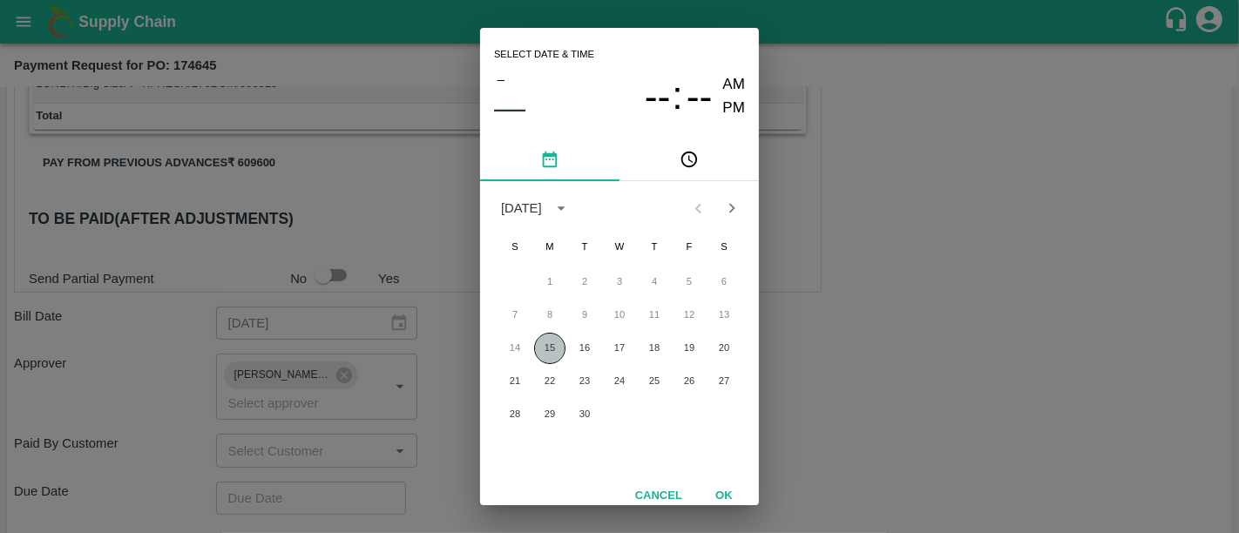
click at [547, 346] on button "15" at bounding box center [549, 348] width 31 height 31
type input "15/09/2025 12:00 AM"
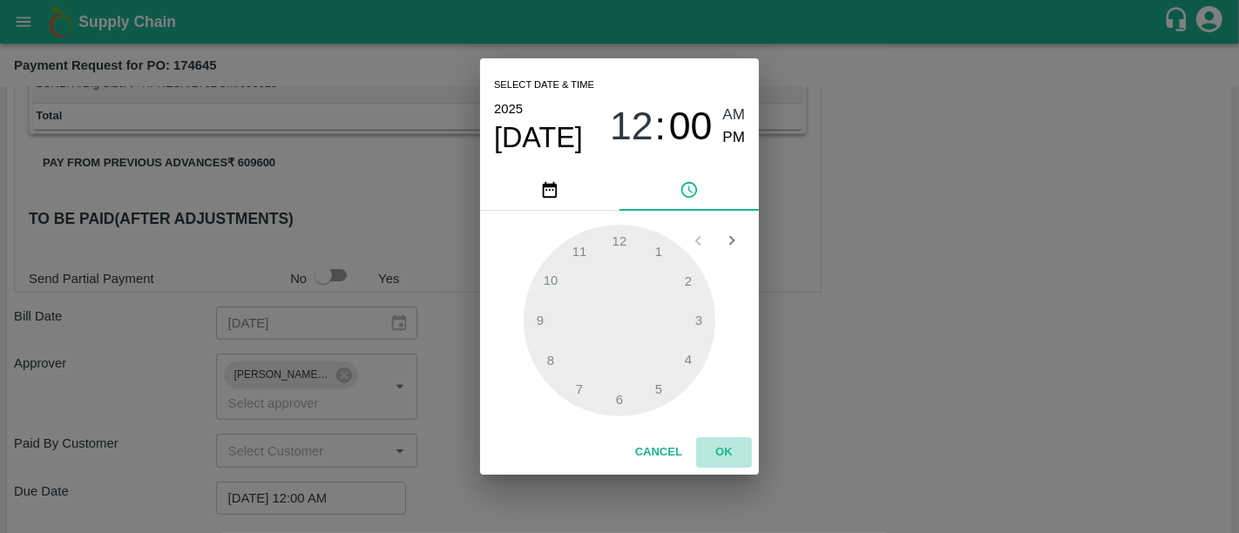
click at [712, 441] on button "OK" at bounding box center [724, 452] width 56 height 30
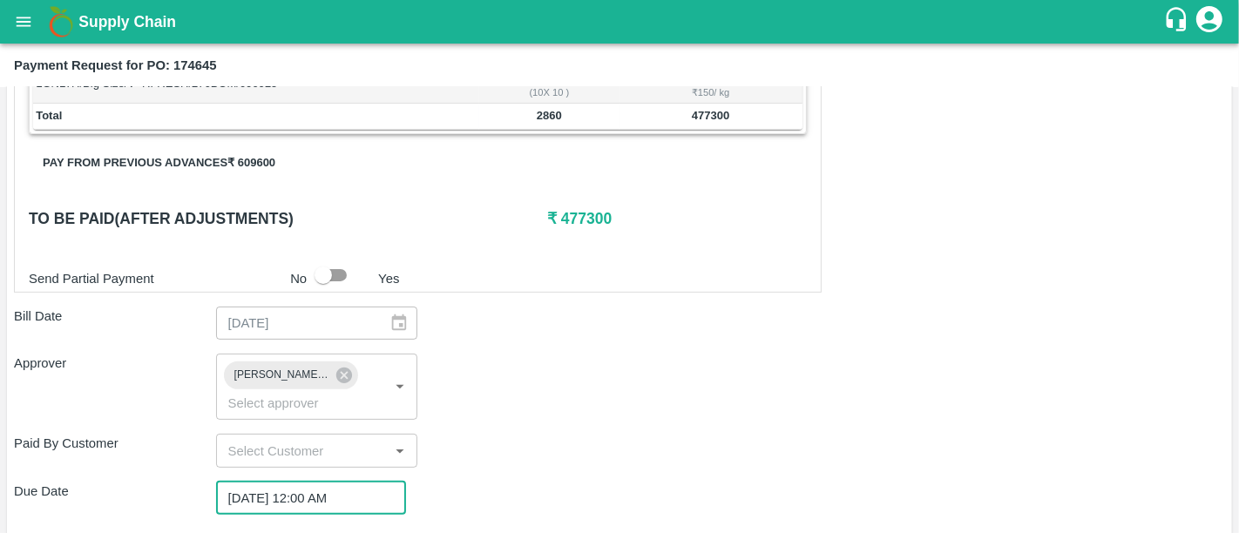
scroll to position [618, 0]
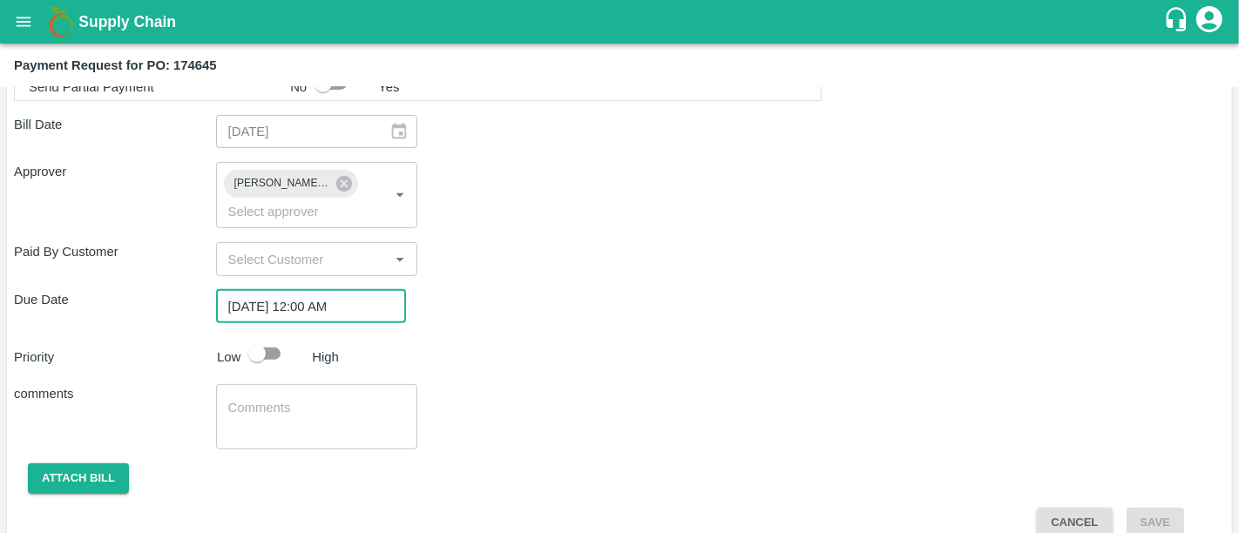
click at [245, 337] on input "checkbox" at bounding box center [256, 353] width 99 height 33
checkbox input "true"
click at [74, 471] on div "Shipment - SHIP/EESH/362080 Lots (Labels) Weight (Kgs) Total Price (₹) MAND-SA/…" at bounding box center [619, 139] width 1211 height 795
click at [77, 463] on button "Attach bill" at bounding box center [78, 478] width 101 height 30
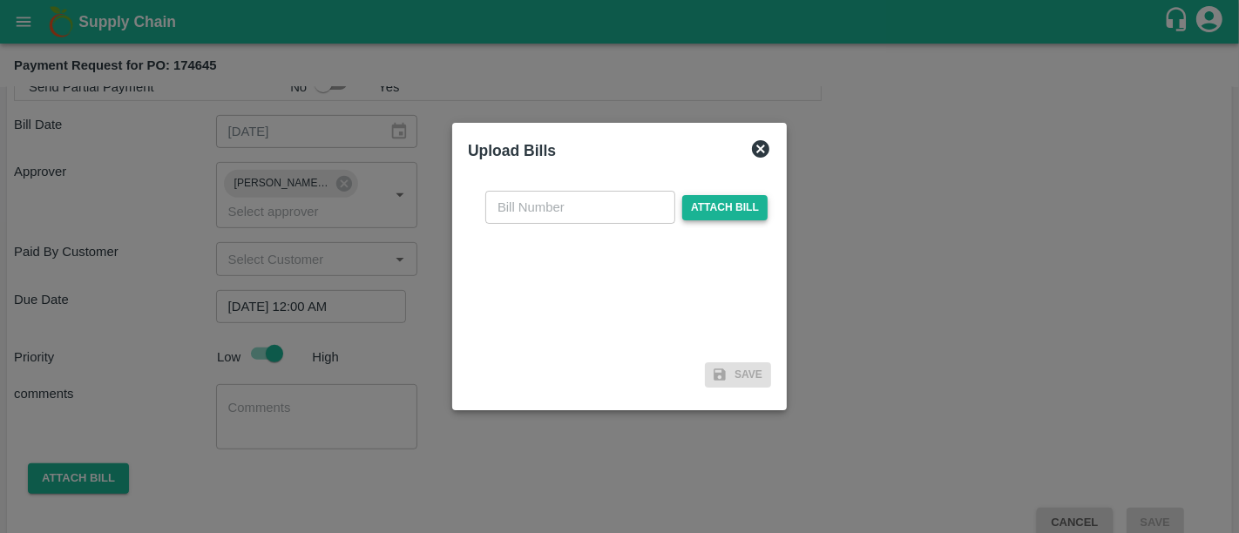
drag, startPoint x: 736, startPoint y: 188, endPoint x: 732, endPoint y: 206, distance: 18.0
click at [732, 206] on div "​ Attach bill" at bounding box center [619, 266] width 303 height 179
click at [732, 206] on span "Attach bill" at bounding box center [724, 207] width 85 height 25
click at [0, 0] on input "Attach bill" at bounding box center [0, 0] width 0 height 0
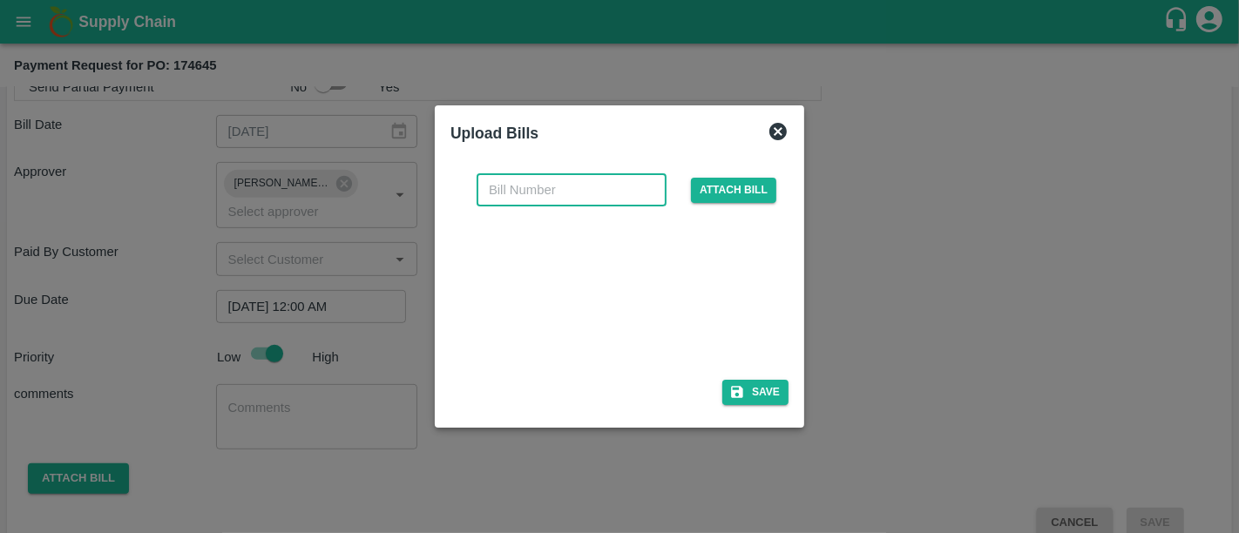
paste input "25-26/0001652"
click at [585, 175] on input "text" at bounding box center [571, 189] width 190 height 33
type input "25-26/0001652"
click at [762, 403] on button "Save" at bounding box center [755, 392] width 66 height 25
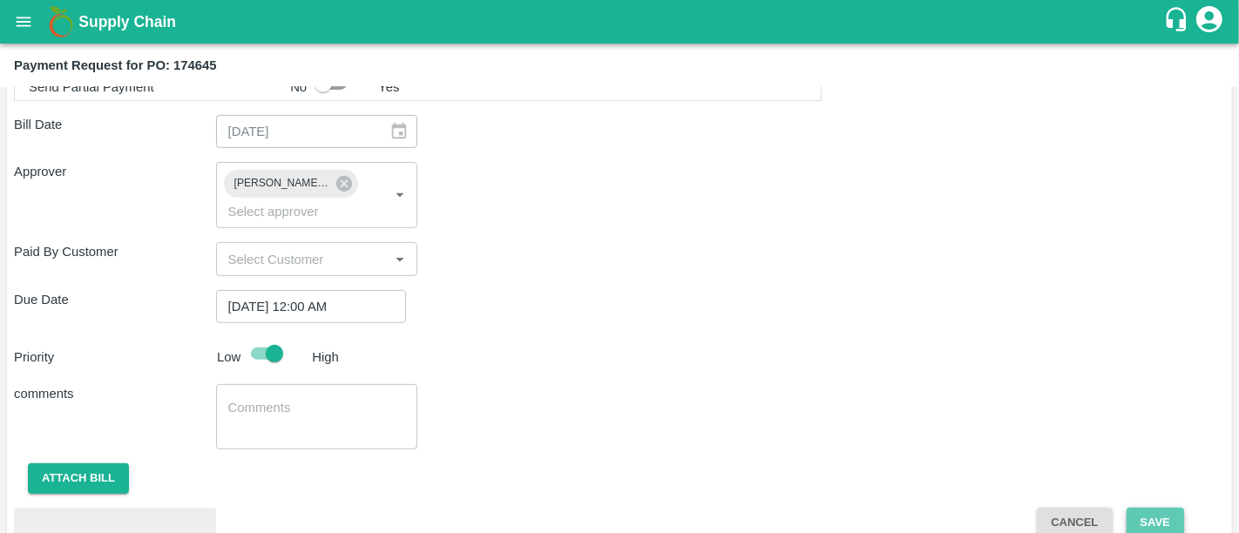
click at [1128, 508] on button "Save" at bounding box center [1154, 523] width 57 height 30
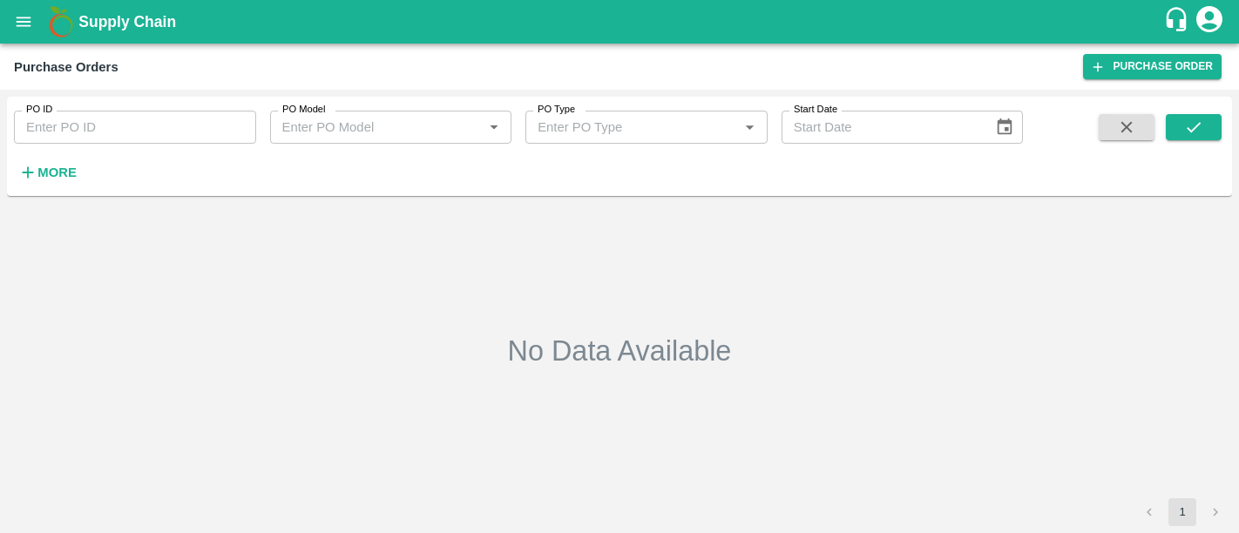
type input "174645"
drag, startPoint x: 1178, startPoint y: 111, endPoint x: 1180, endPoint y: 120, distance: 9.7
click at [1180, 120] on div "PO ID 174645 PO ID PO Model PO Model   * PO Type PO Type   * Start Date Start D…" at bounding box center [619, 146] width 1225 height 85
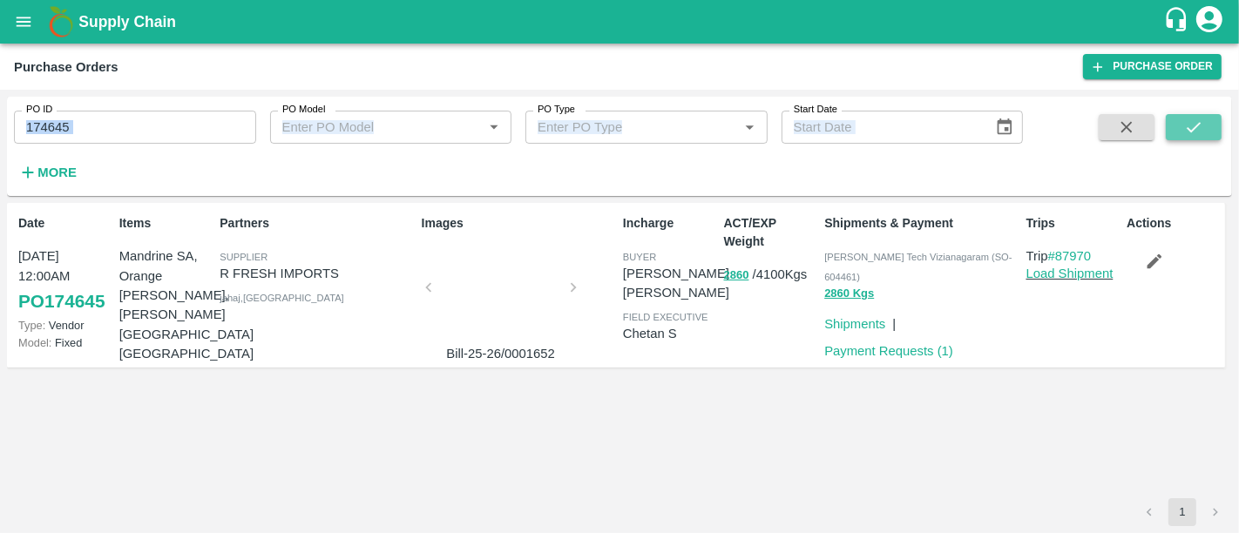
click at [1180, 120] on button "submit" at bounding box center [1193, 127] width 56 height 26
click at [732, 274] on button "2860" at bounding box center [736, 276] width 25 height 20
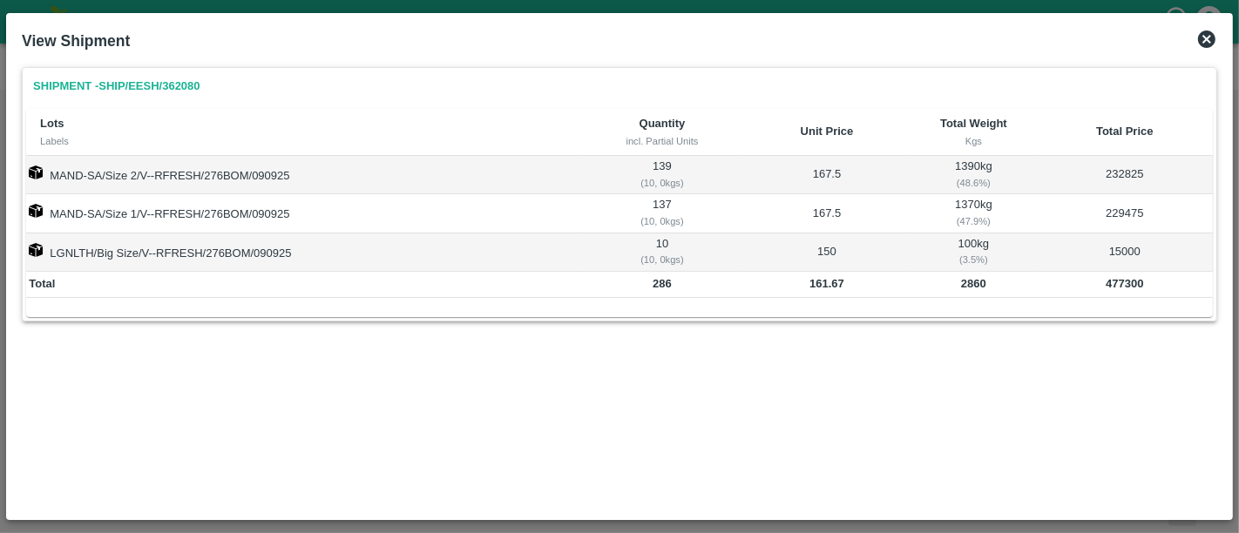
click at [1206, 45] on icon at bounding box center [1206, 38] width 17 height 17
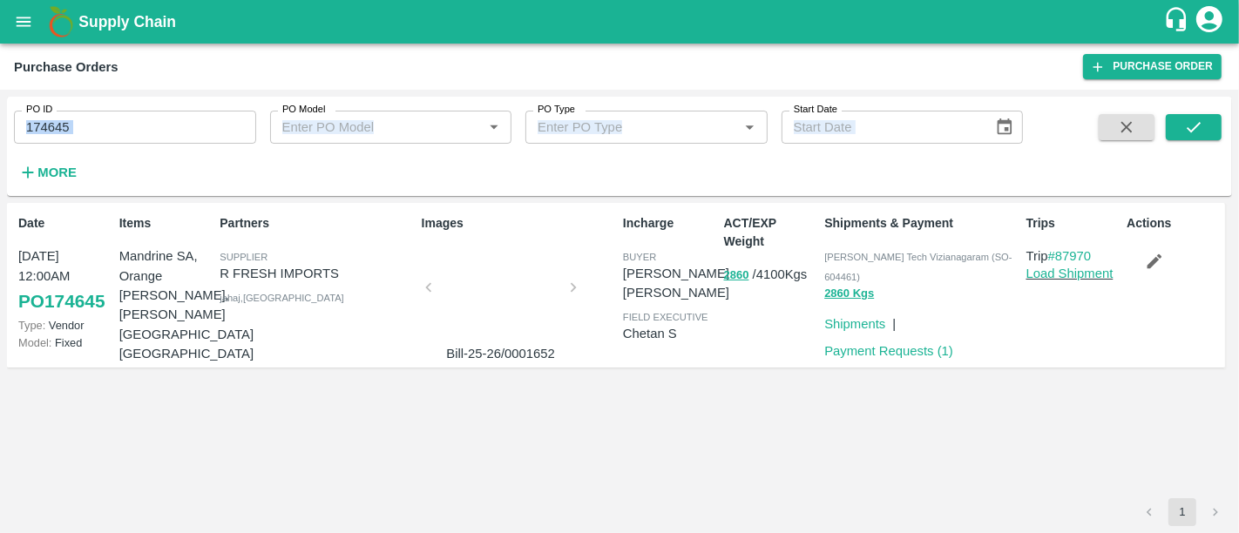
click at [84, 30] on h1 "Supply Chain" at bounding box center [620, 22] width 1084 height 24
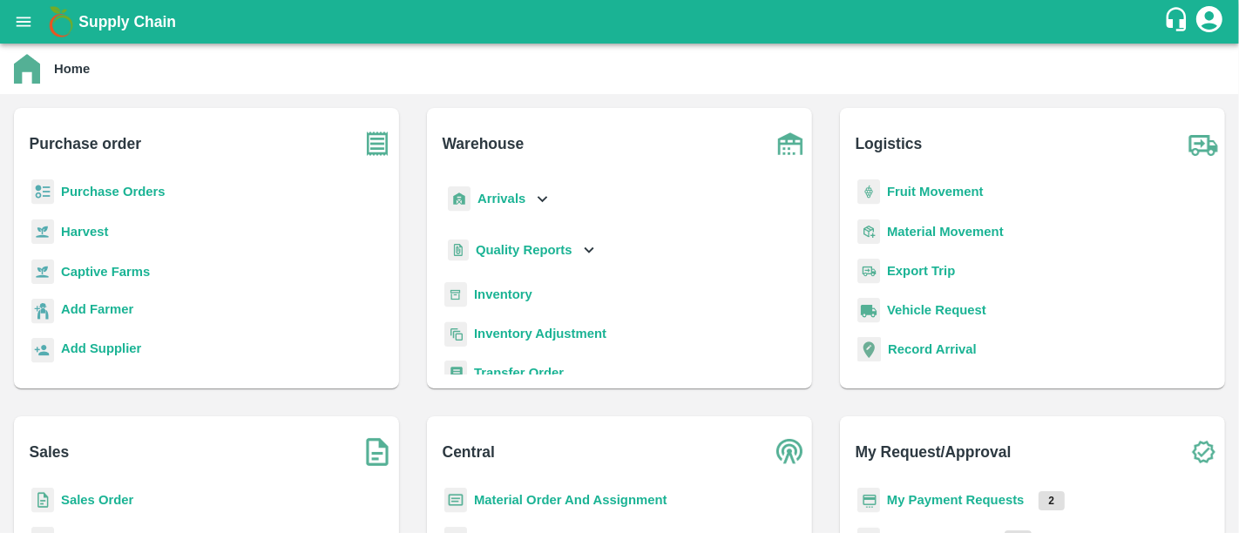
click at [984, 505] on b "My Payment Requests" at bounding box center [956, 500] width 138 height 14
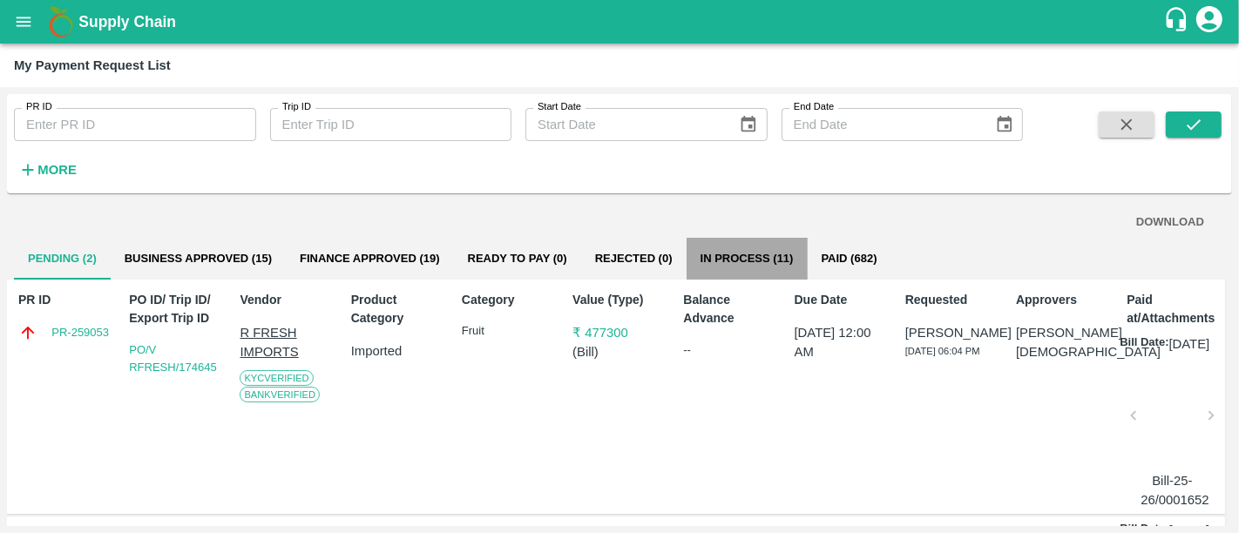
click at [789, 272] on button "In Process (11)" at bounding box center [746, 259] width 121 height 42
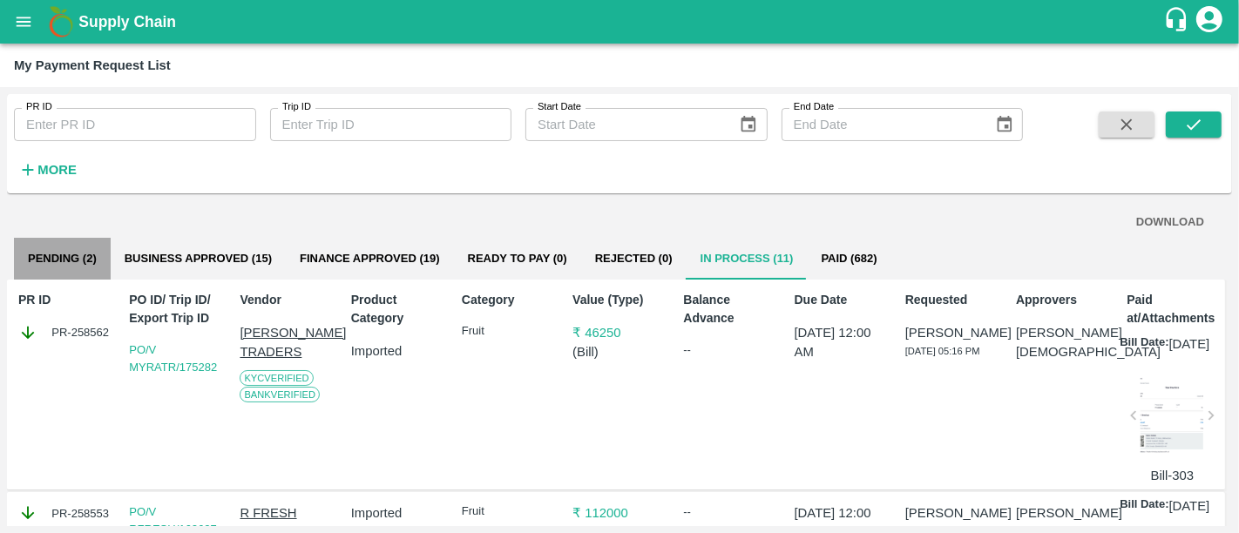
click at [69, 253] on button "Pending (2)" at bounding box center [62, 259] width 97 height 42
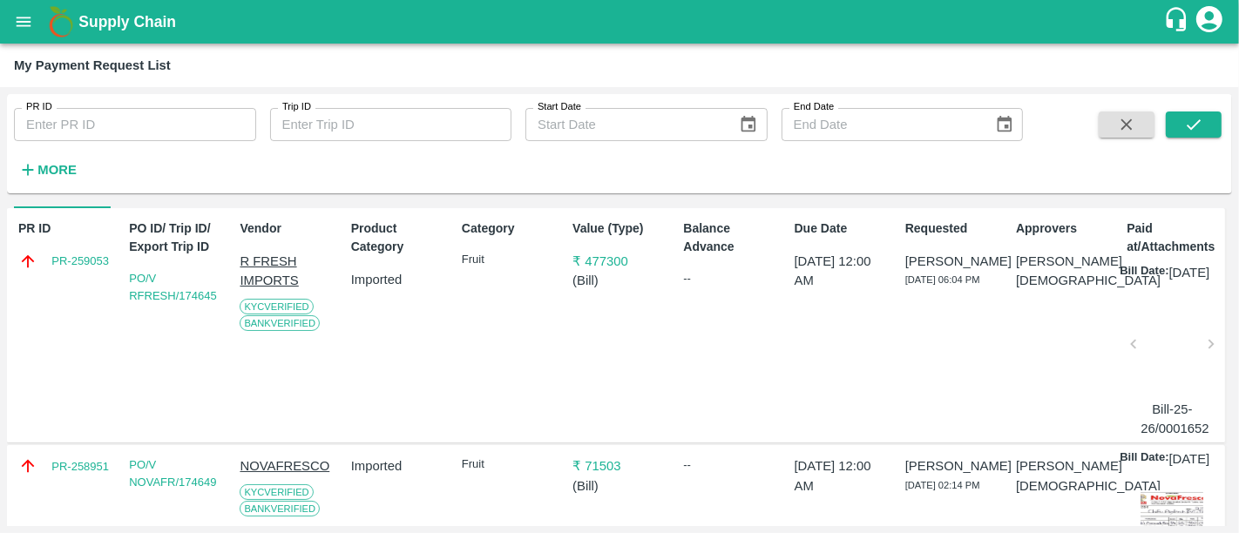
scroll to position [77, 0]
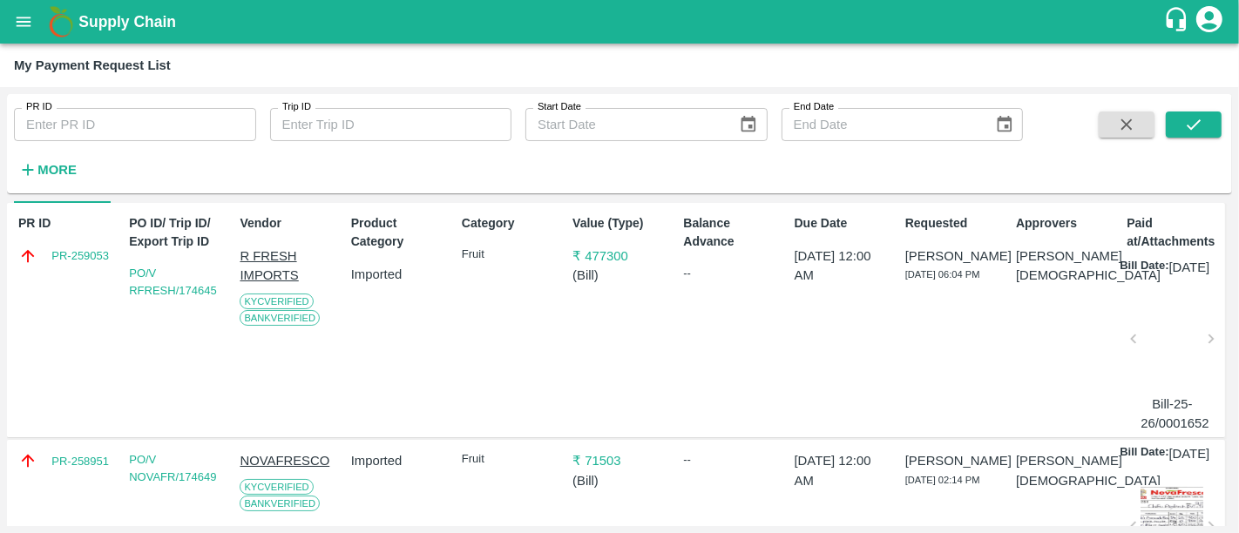
click at [1161, 381] on div at bounding box center [1171, 344] width 63 height 92
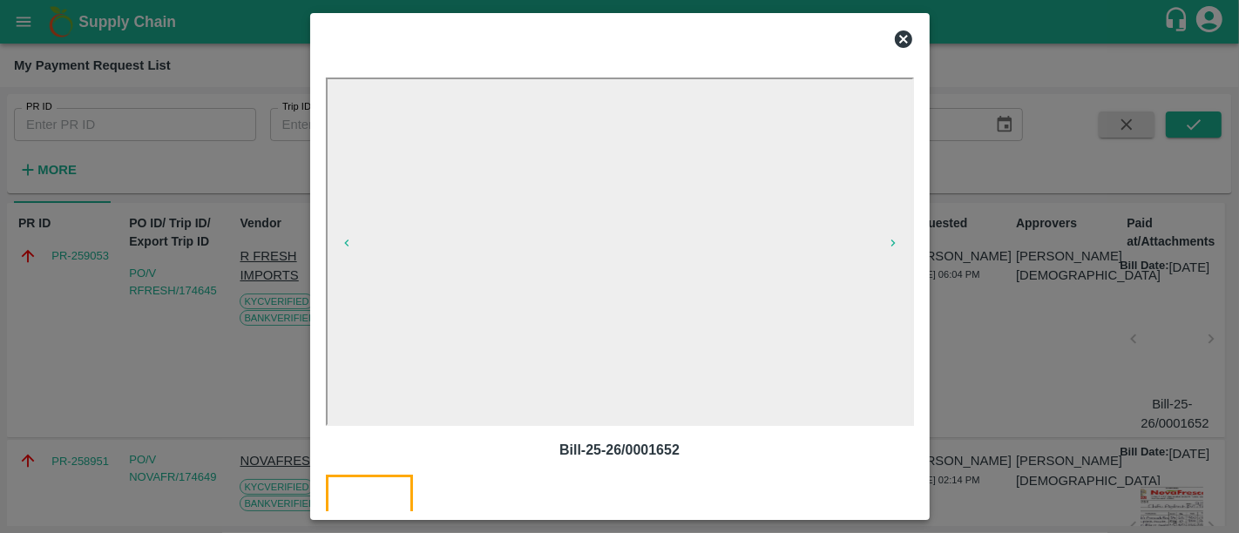
click at [977, 368] on div at bounding box center [619, 266] width 1239 height 533
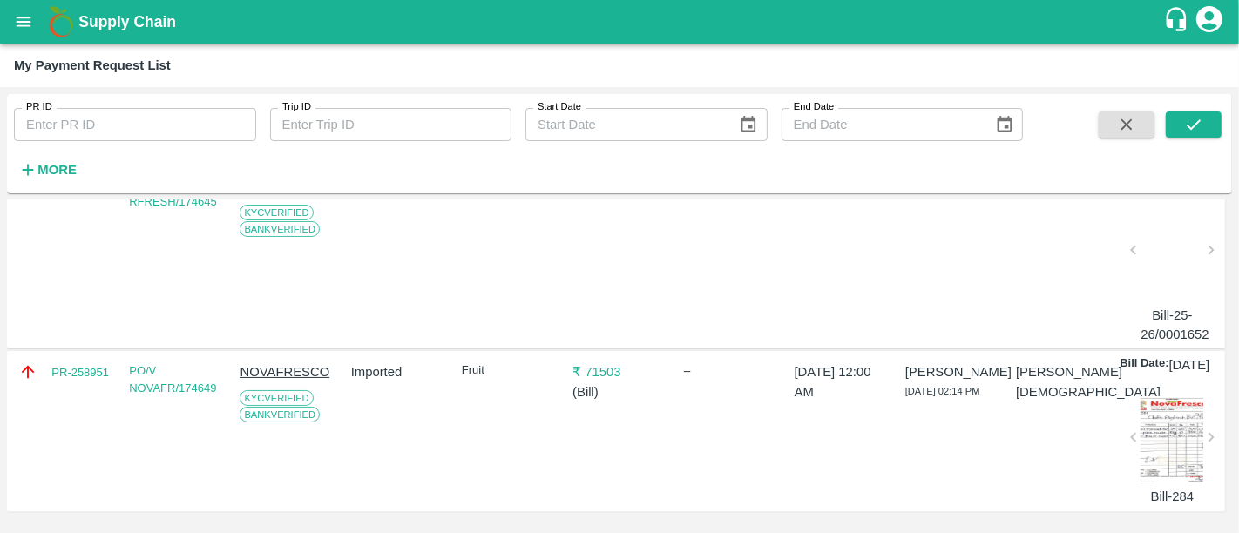
scroll to position [205, 0]
click at [1159, 451] on div at bounding box center [1171, 439] width 63 height 87
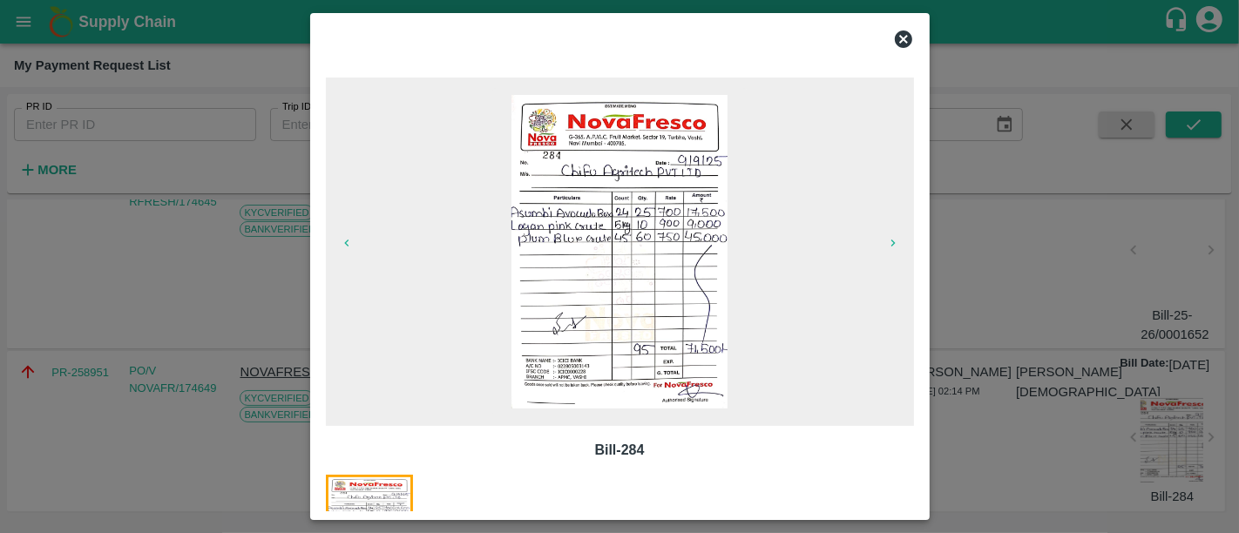
click at [1134, 411] on div at bounding box center [619, 266] width 1239 height 533
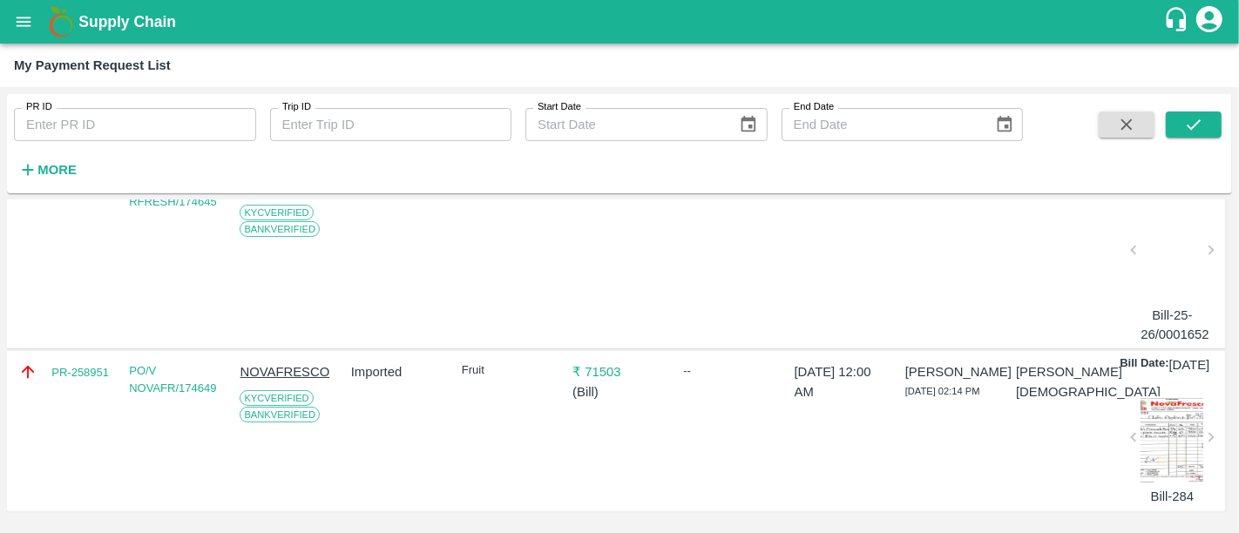
scroll to position [0, 0]
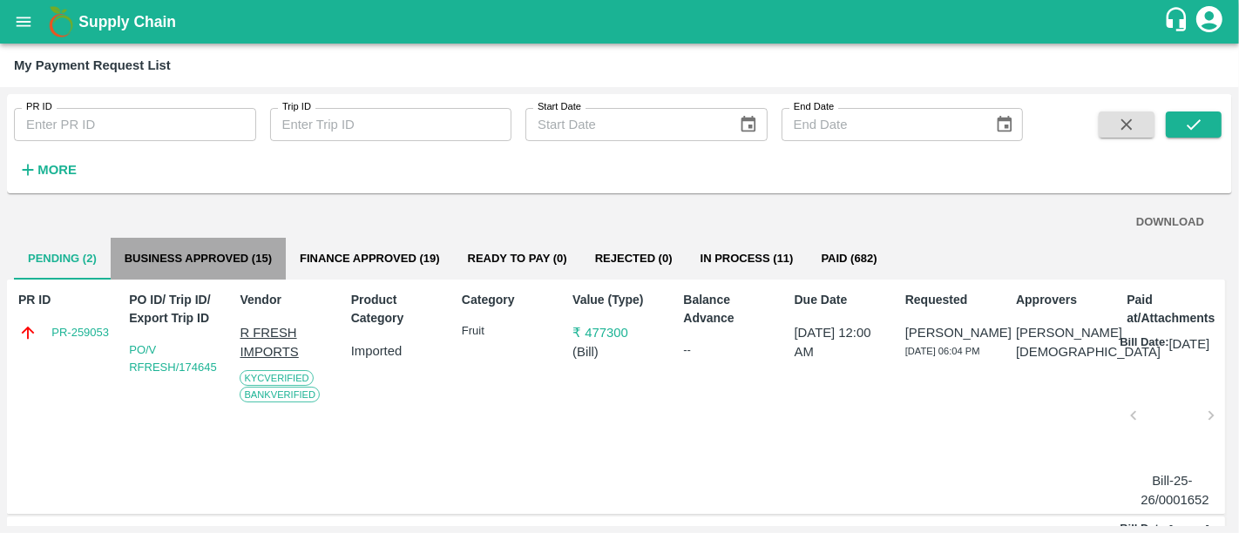
click at [277, 260] on button "Business Approved (15)" at bounding box center [198, 259] width 175 height 42
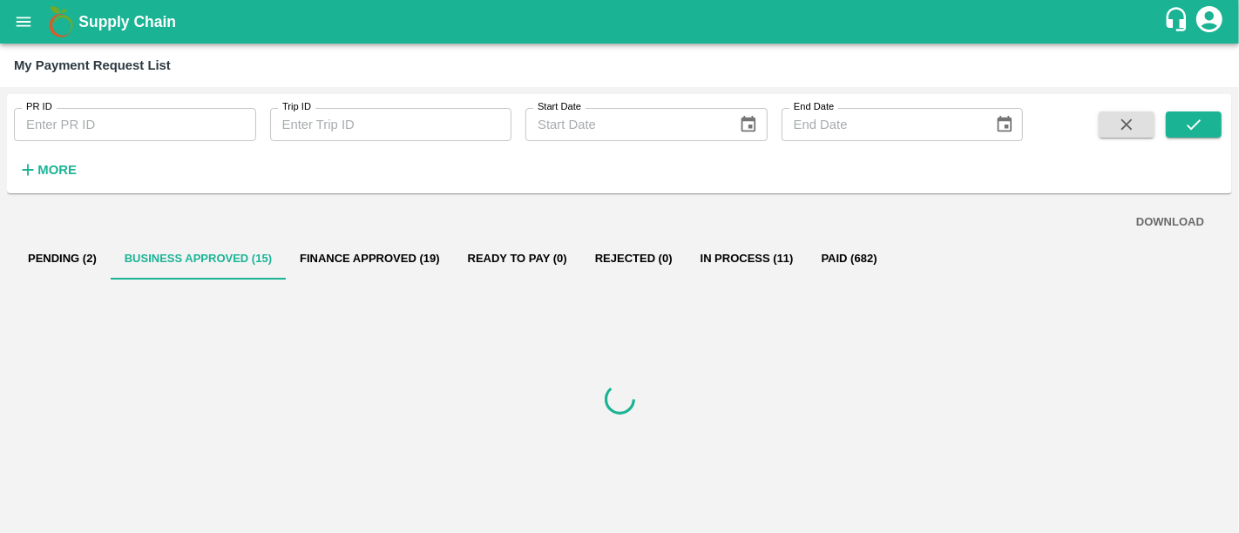
click at [331, 267] on button "Finance Approved (19)" at bounding box center [370, 259] width 168 height 42
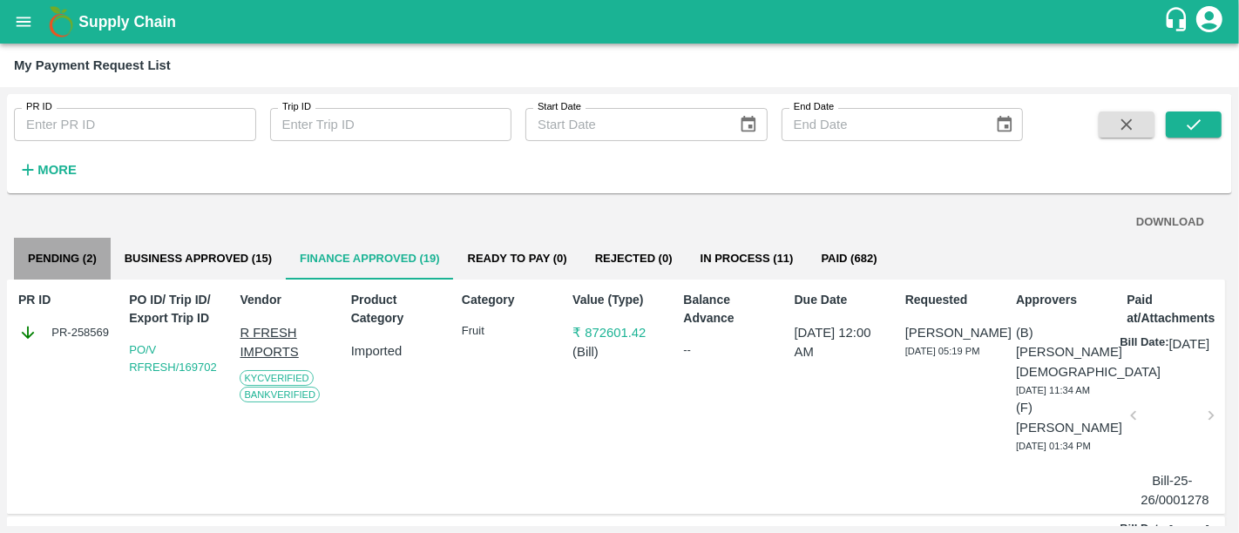
click at [78, 252] on button "Pending (2)" at bounding box center [62, 259] width 97 height 42
